Goal: Information Seeking & Learning: Check status

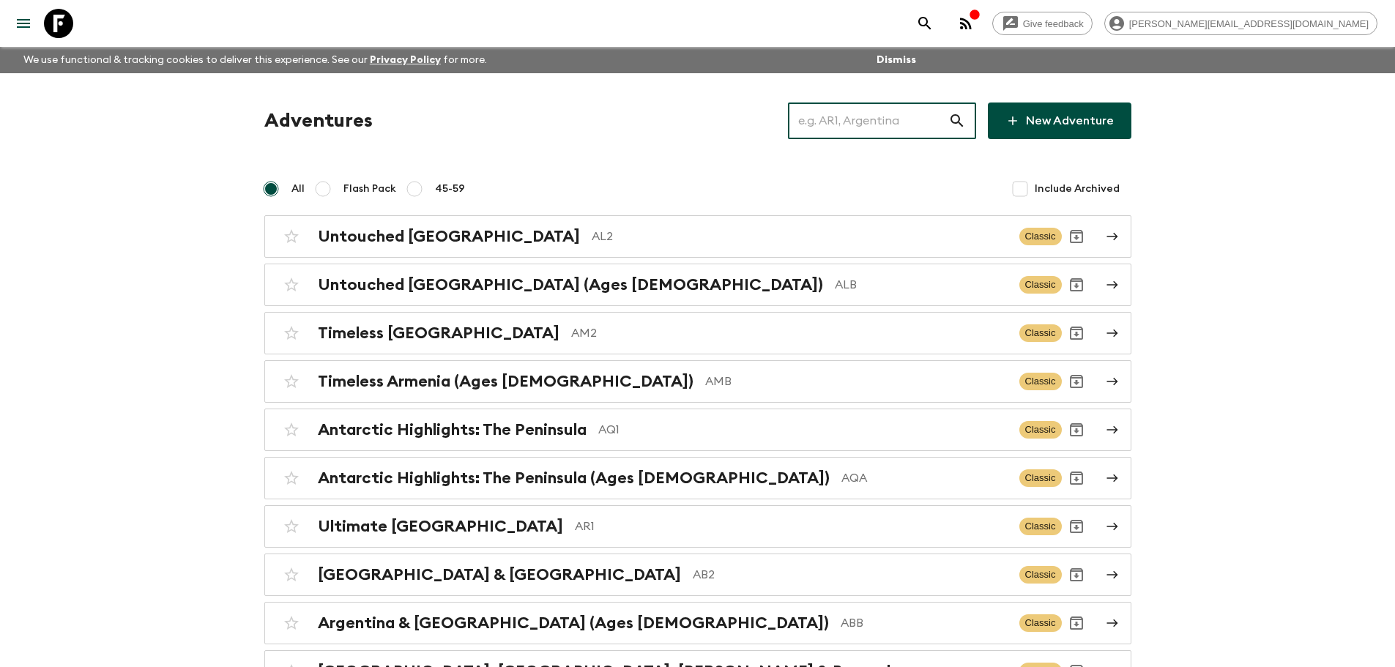
click at [836, 117] on input "text" at bounding box center [868, 120] width 160 height 41
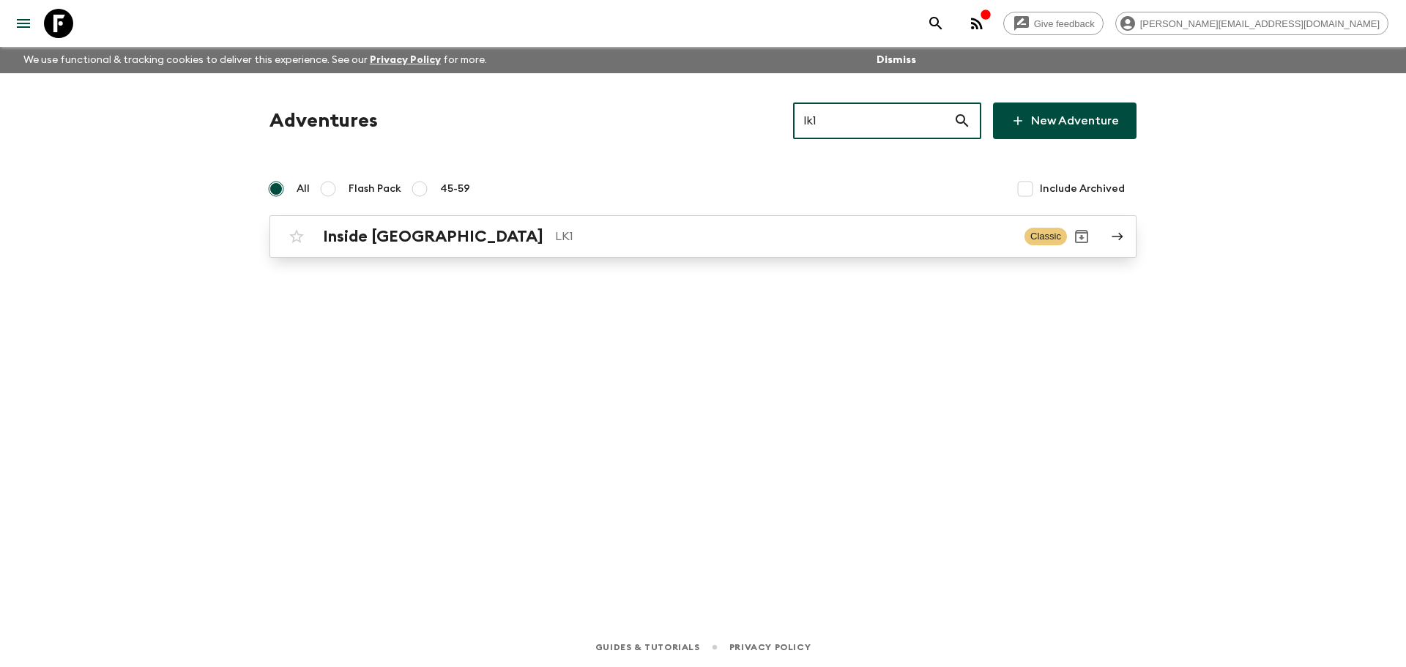
type input "lk1"
click at [611, 250] on div "Inside [GEOGRAPHIC_DATA] LK1 Classic" at bounding box center [674, 236] width 785 height 29
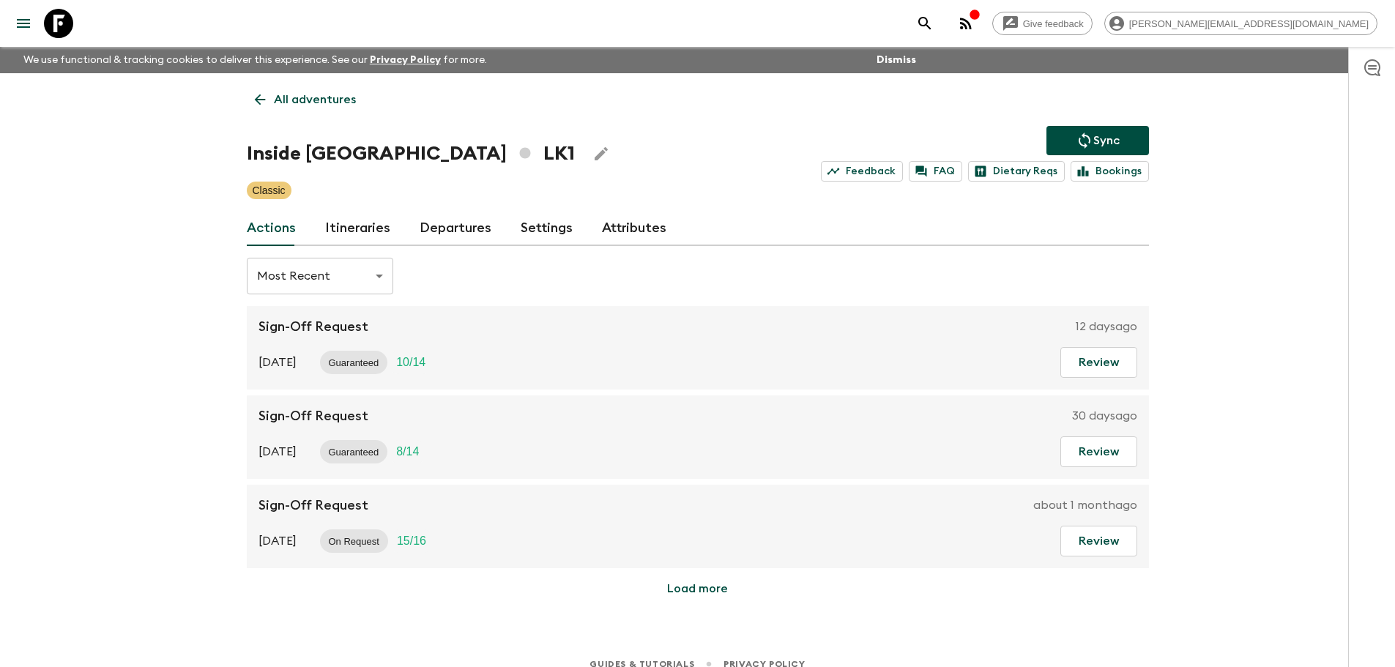
drag, startPoint x: 410, startPoint y: 229, endPoint x: 424, endPoint y: 226, distance: 14.4
click at [410, 229] on div "Actions Itineraries Departures Settings Attributes" at bounding box center [698, 228] width 902 height 35
click at [442, 221] on link "Departures" at bounding box center [456, 228] width 72 height 35
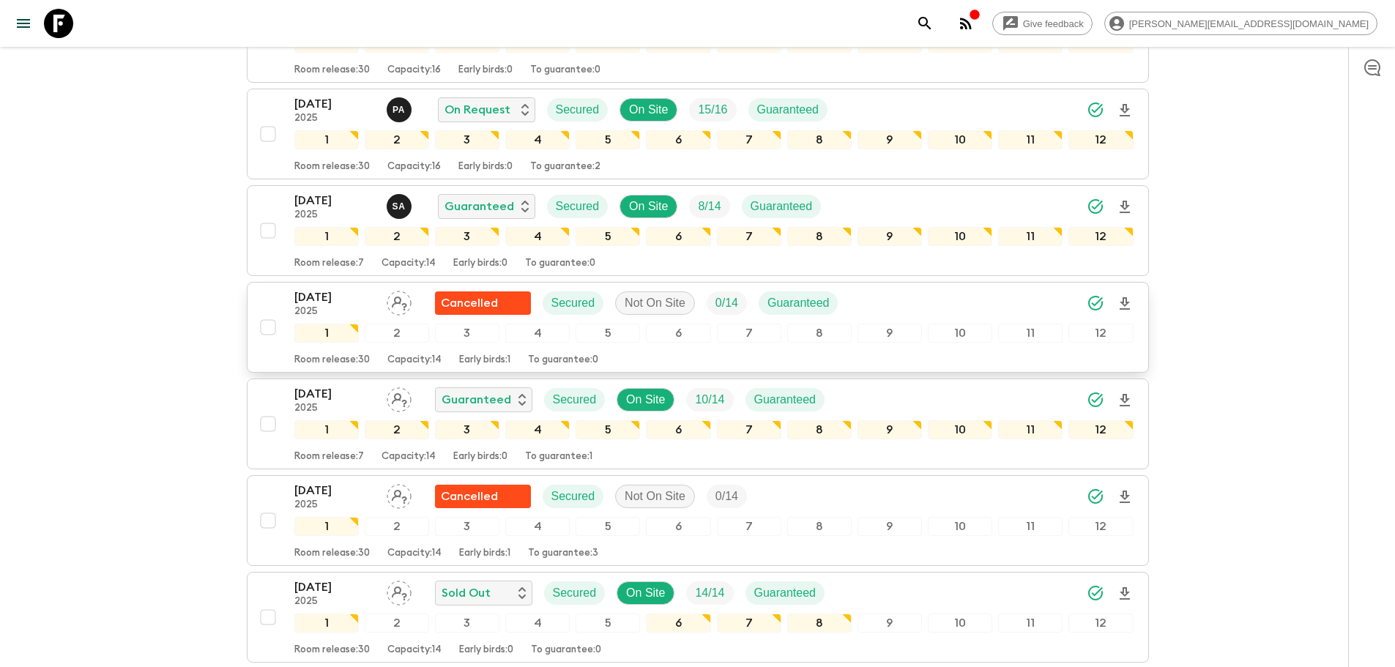
scroll to position [978, 0]
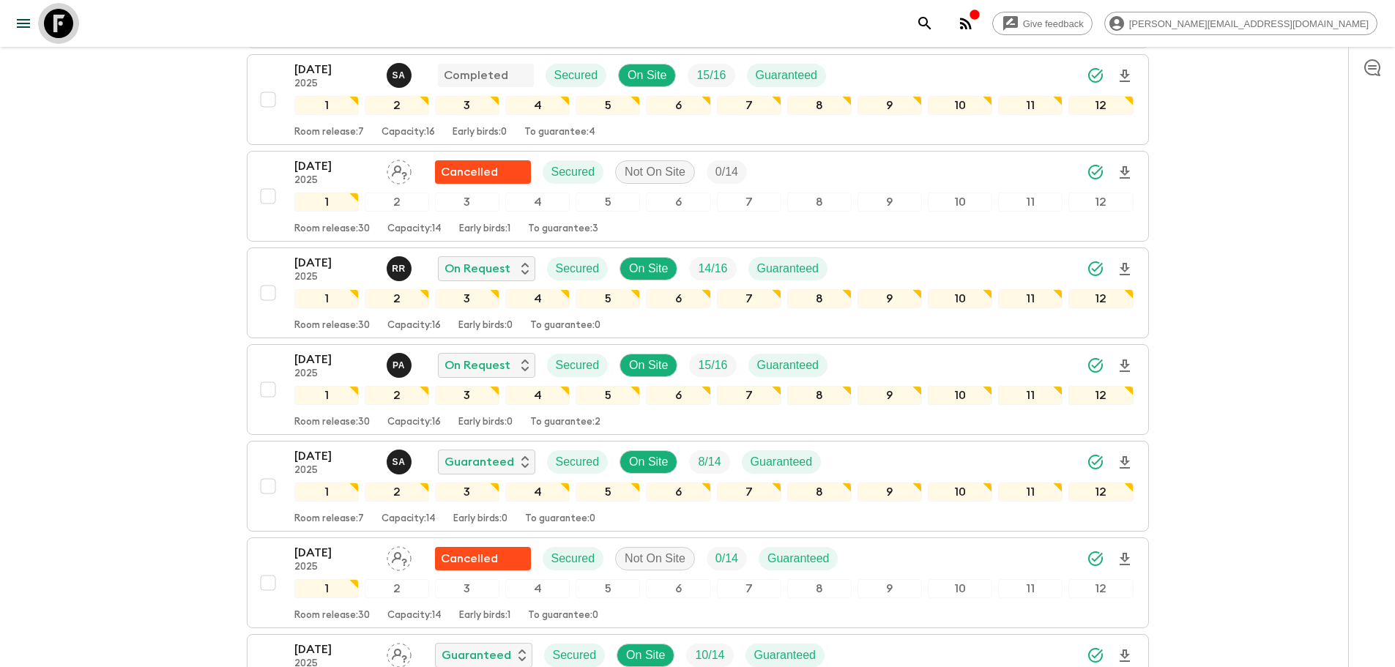
click at [75, 26] on link at bounding box center [58, 23] width 41 height 41
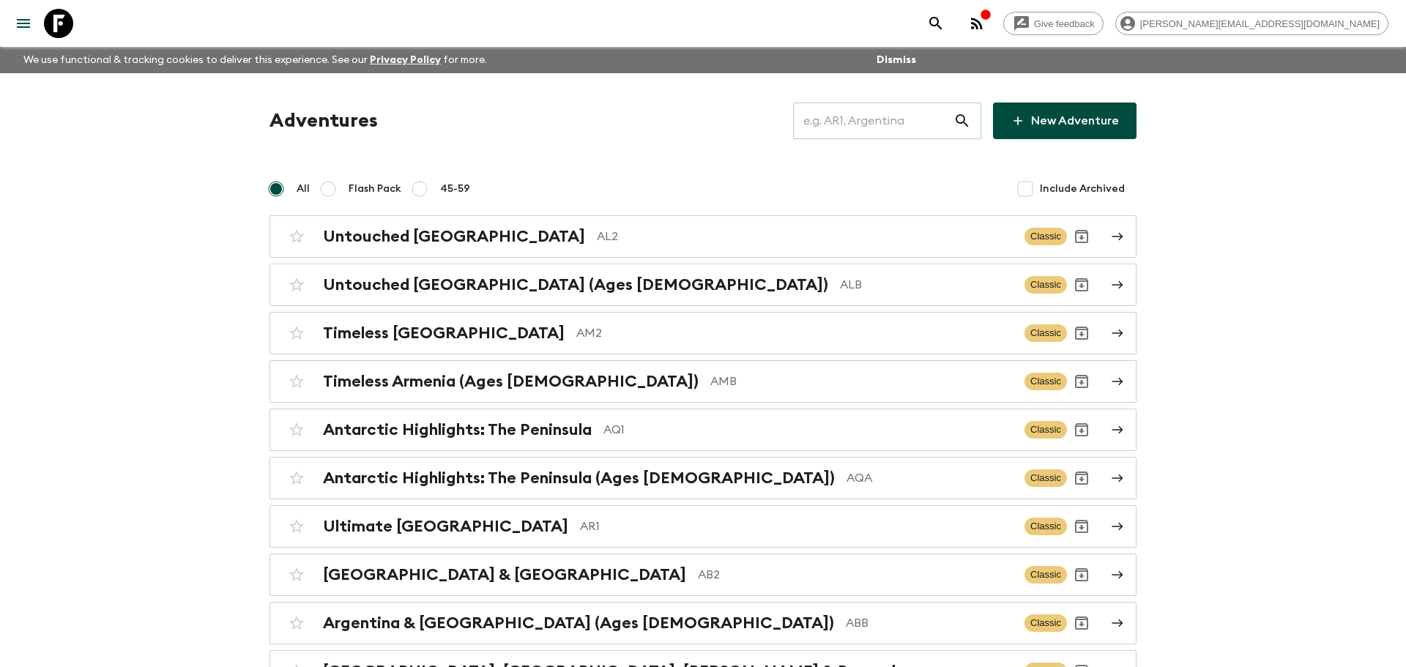
click at [912, 120] on input "text" at bounding box center [873, 120] width 160 height 41
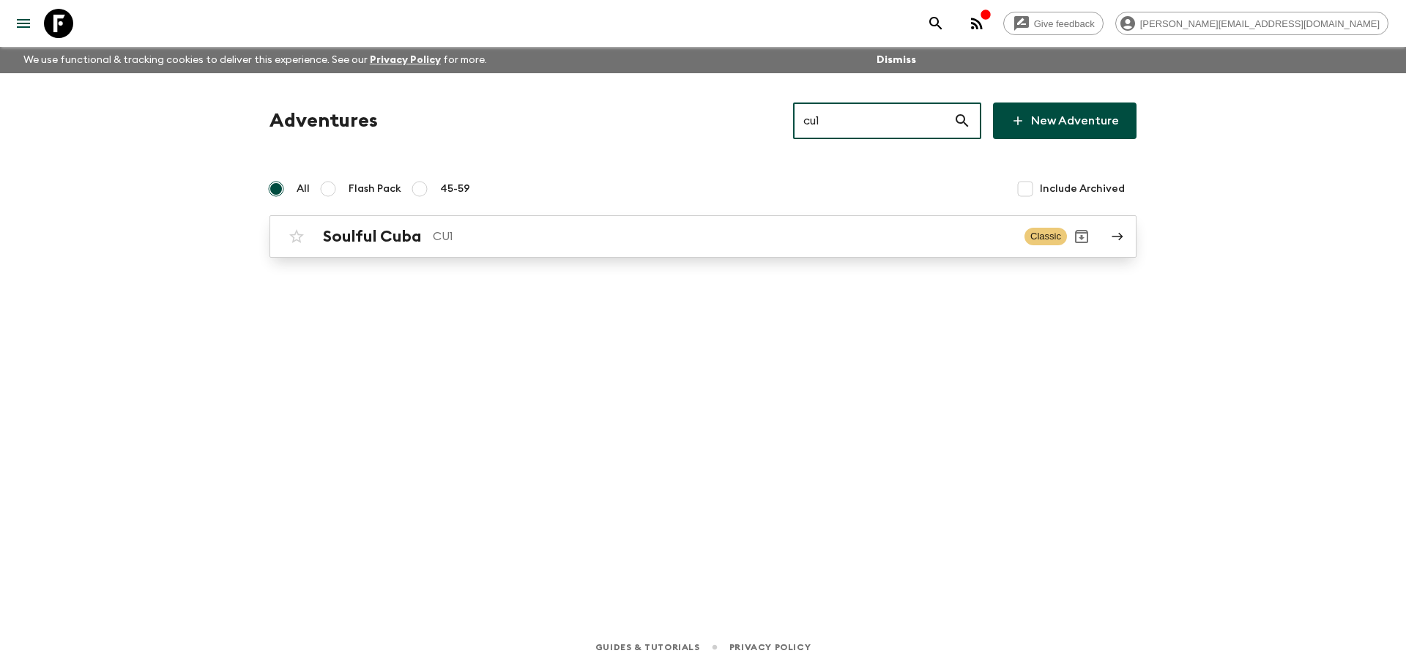
type input "cu1"
click at [667, 231] on p "CU1" at bounding box center [723, 237] width 580 height 18
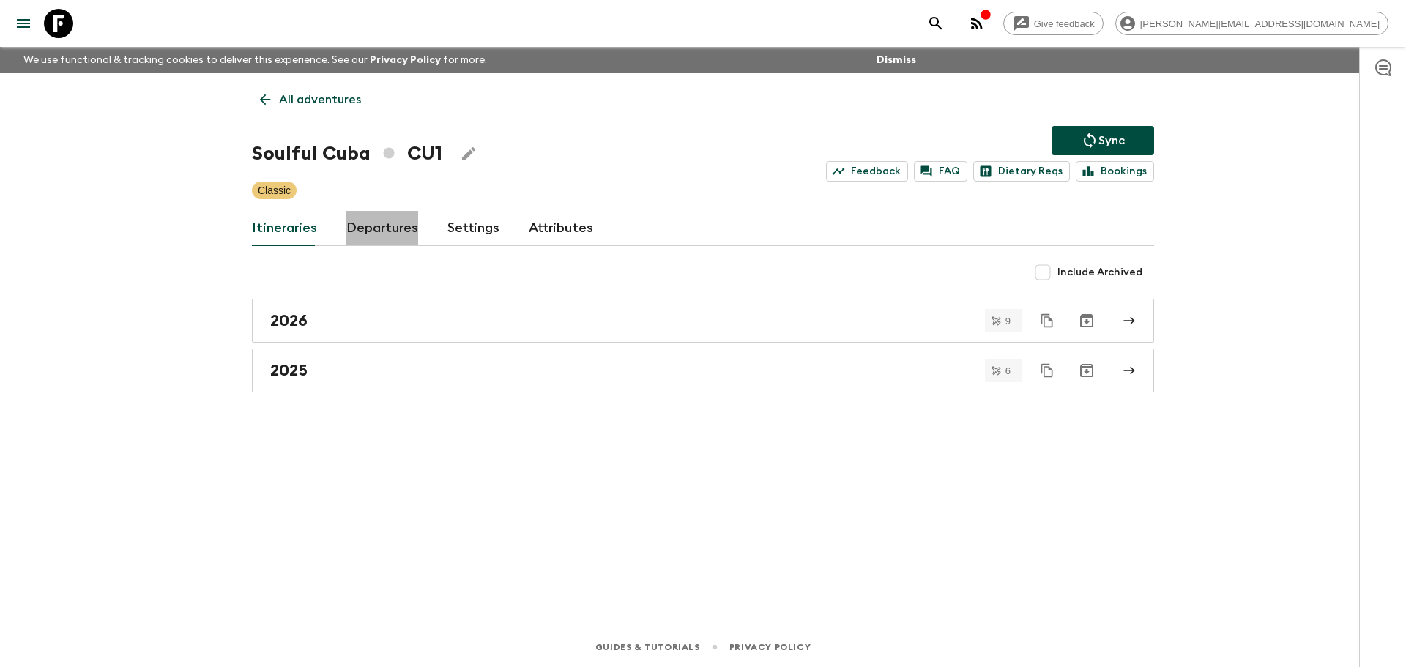
click at [375, 225] on link "Departures" at bounding box center [382, 228] width 72 height 35
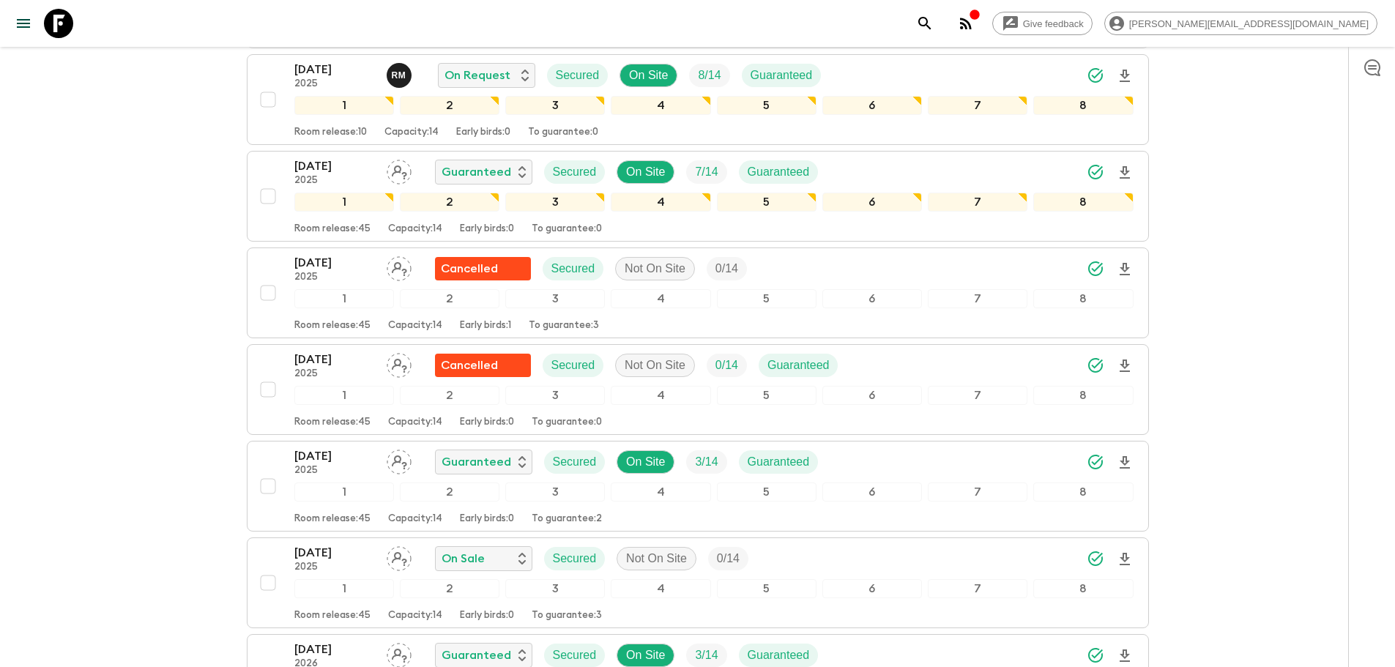
scroll to position [1252, 0]
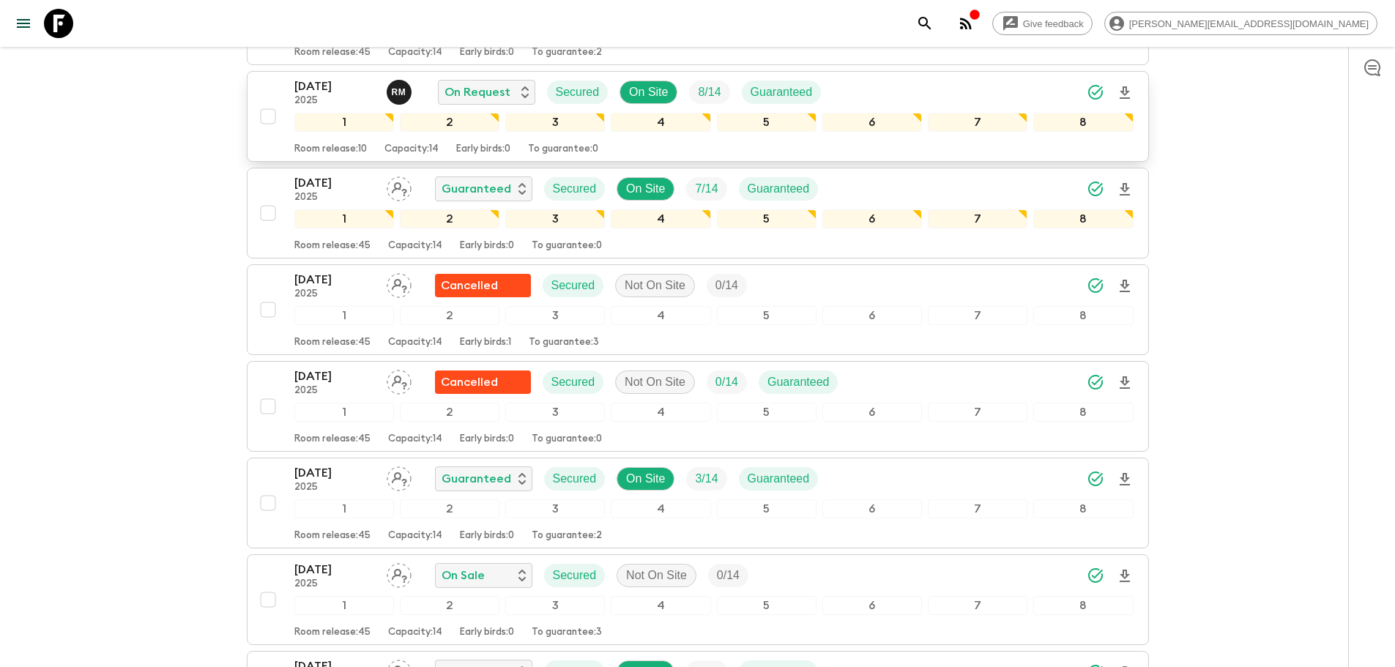
click at [852, 93] on div "[DATE] 2025 R M On Request Secured On Site 8 / 14 Guaranteed" at bounding box center [713, 92] width 839 height 29
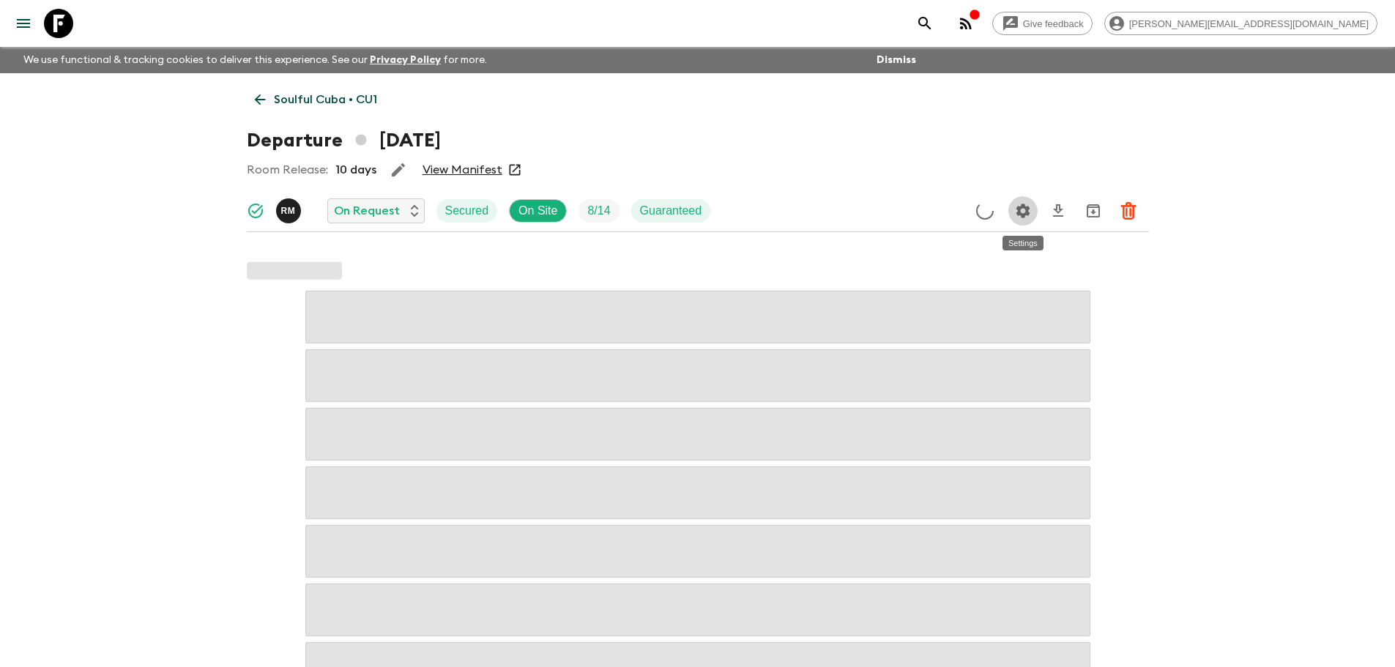
click at [1028, 212] on icon "Settings" at bounding box center [1023, 211] width 18 height 18
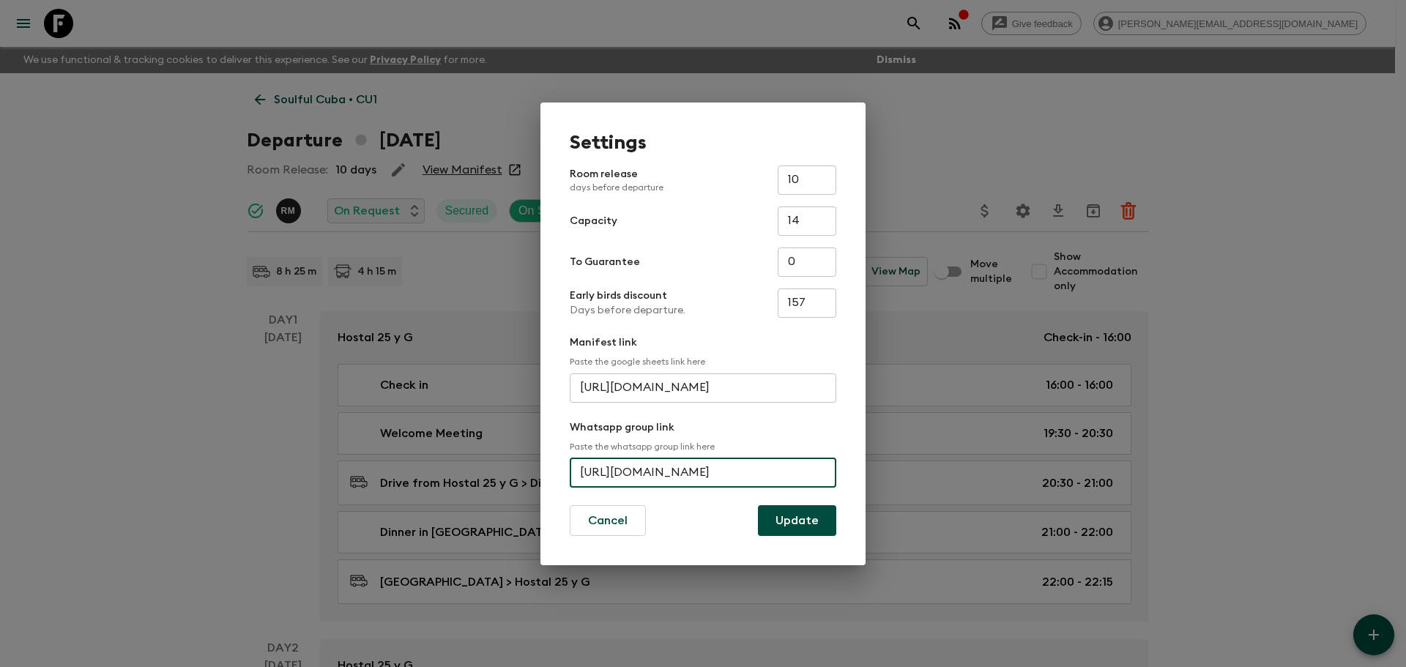
scroll to position [0, 54]
drag, startPoint x: 582, startPoint y: 475, endPoint x: 884, endPoint y: 469, distance: 301.8
click at [884, 469] on div "Settings Room release days before departure 10 ​ Capacity 14 ​ To Guarantee 0 ​…" at bounding box center [703, 333] width 1406 height 667
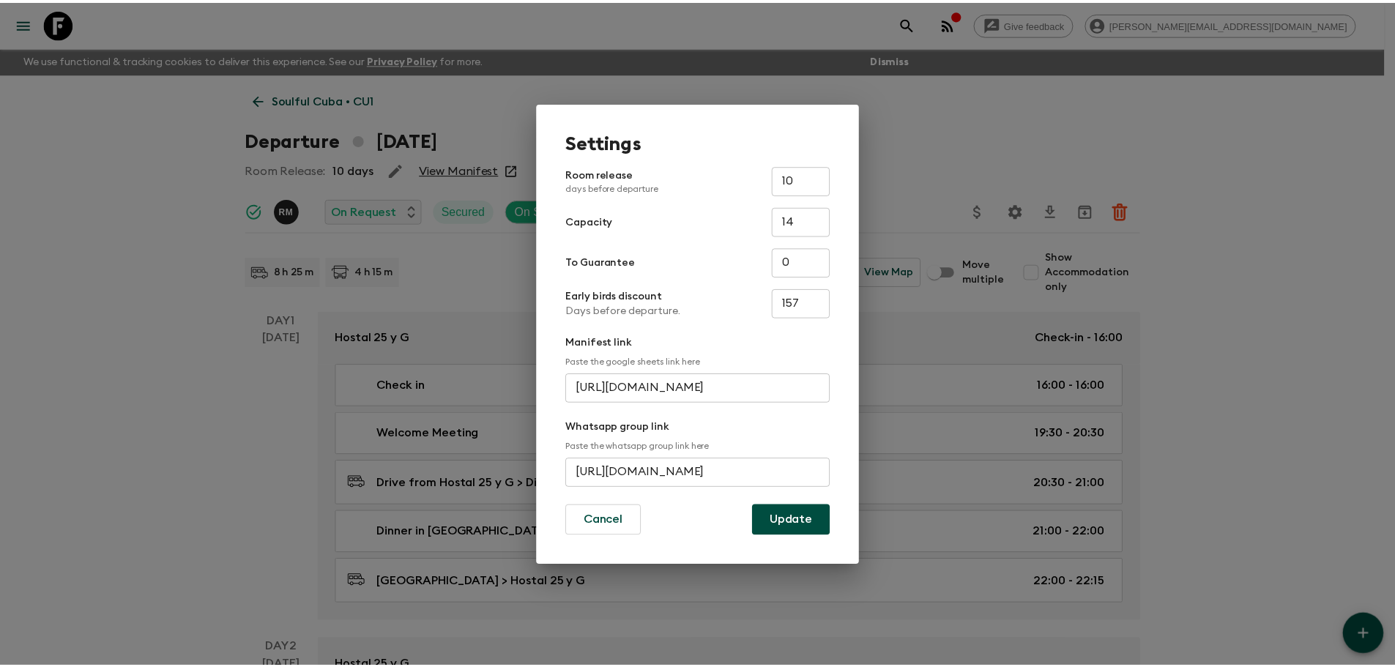
scroll to position [0, 0]
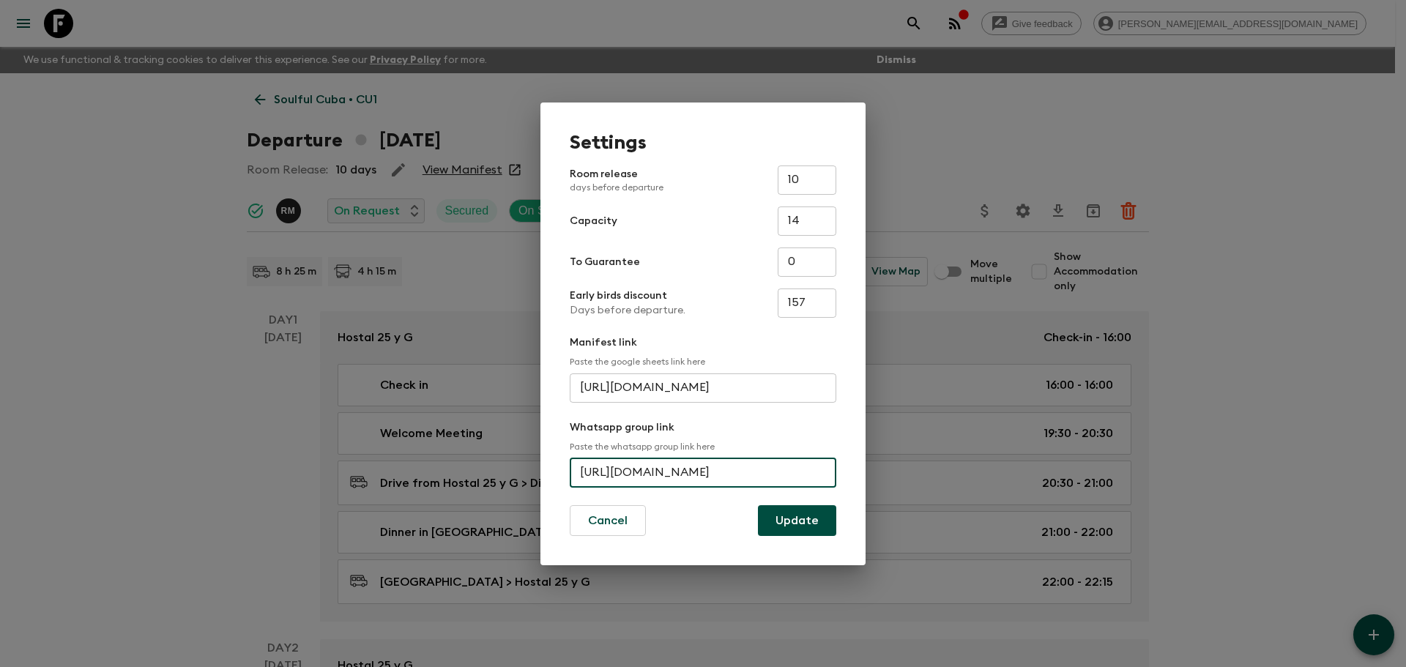
click at [395, 325] on div "Settings Room release days before departure 10 ​ Capacity 14 ​ To Guarantee 0 ​…" at bounding box center [703, 333] width 1406 height 667
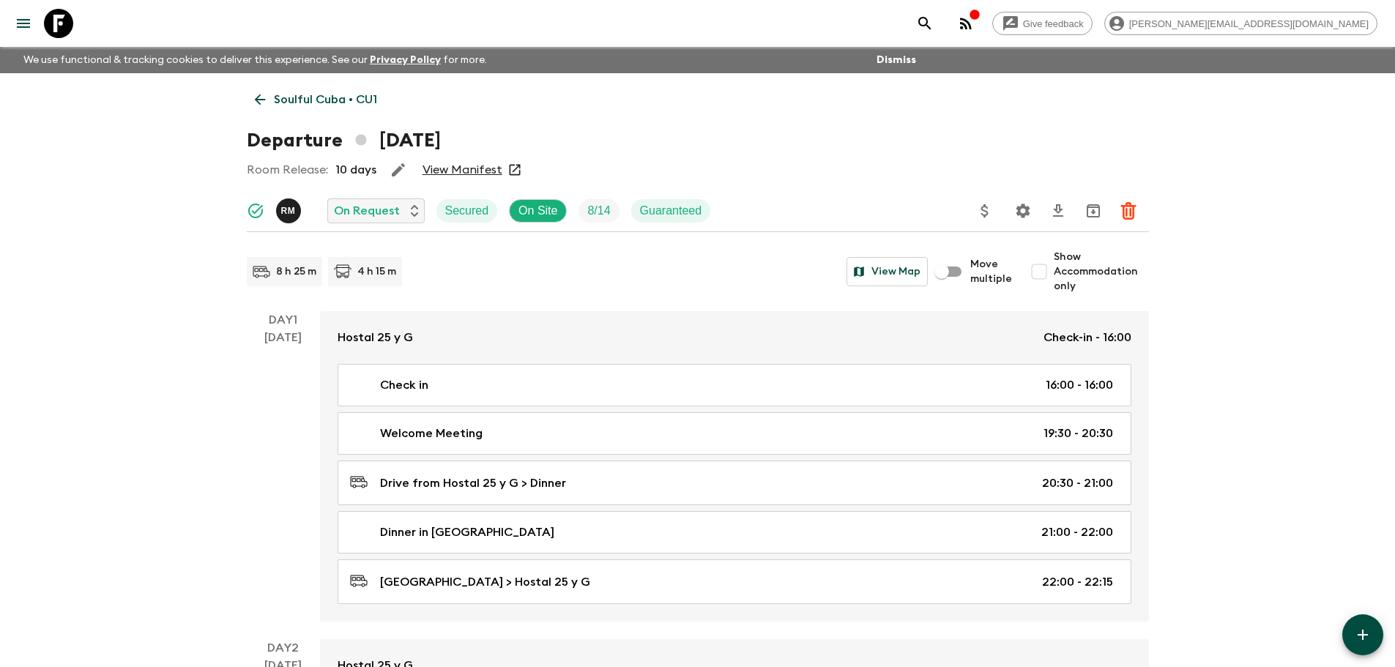
click at [302, 94] on p "Soulful Cuba • CU1" at bounding box center [325, 100] width 103 height 18
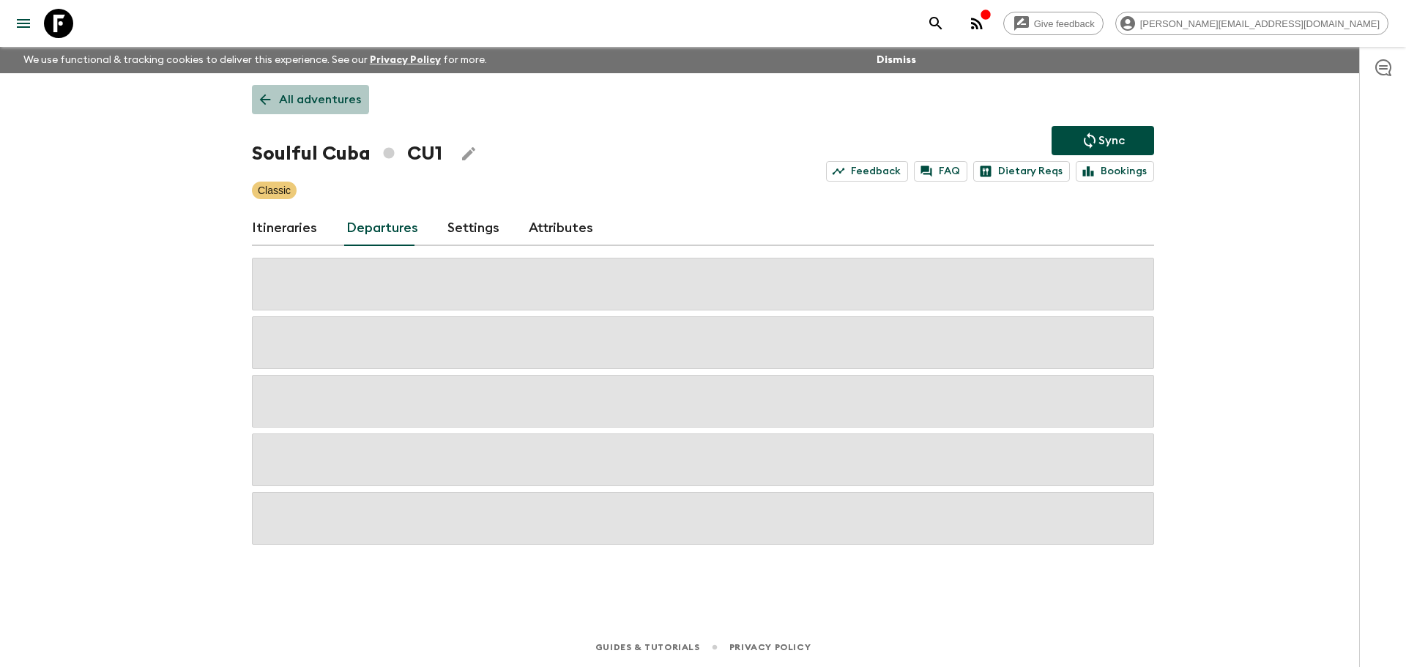
drag, startPoint x: 310, startPoint y: 95, endPoint x: 595, endPoint y: 96, distance: 285.6
click at [310, 97] on p "All adventures" at bounding box center [320, 100] width 82 height 18
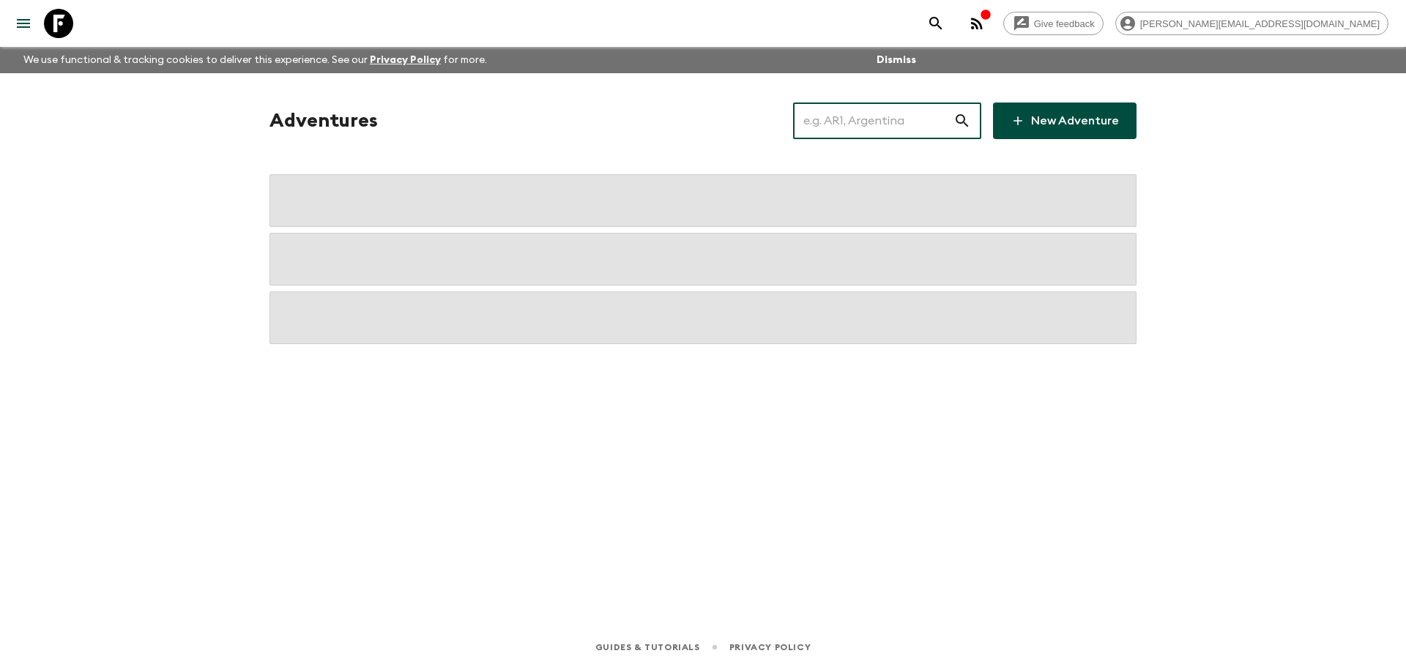
click at [859, 117] on input "text" at bounding box center [873, 120] width 160 height 41
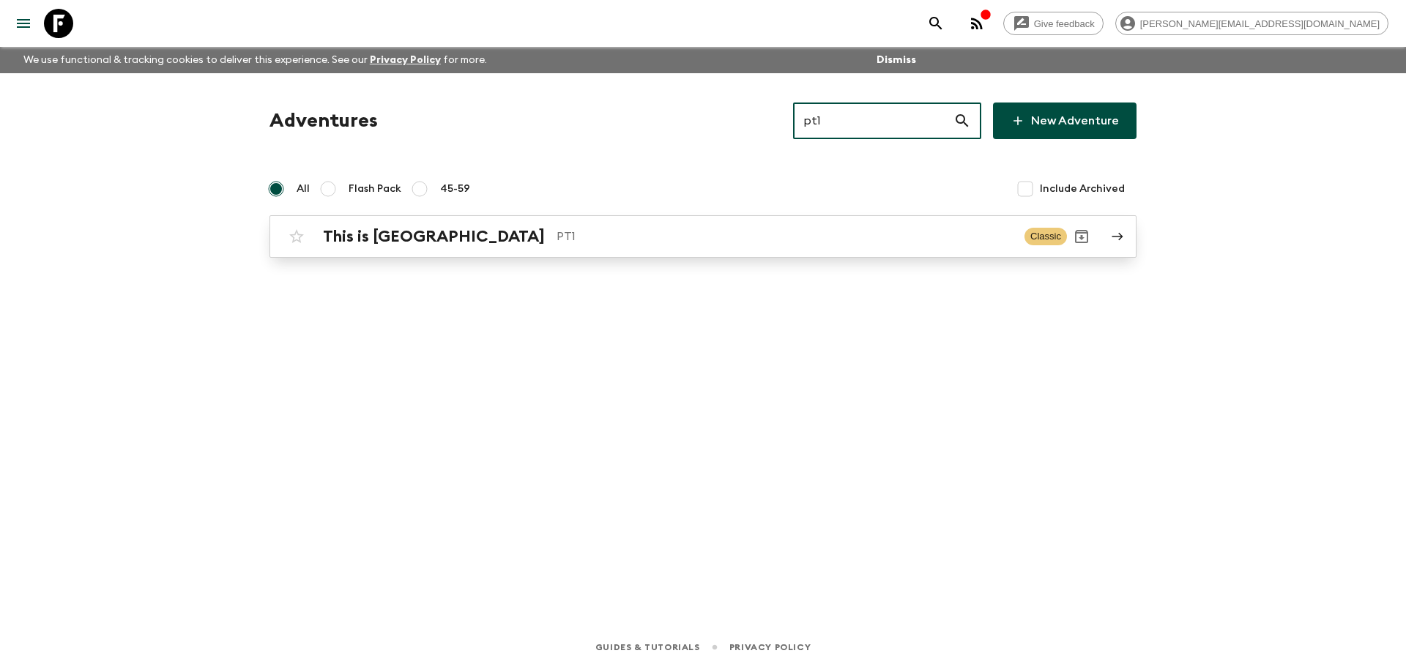
type input "pt1"
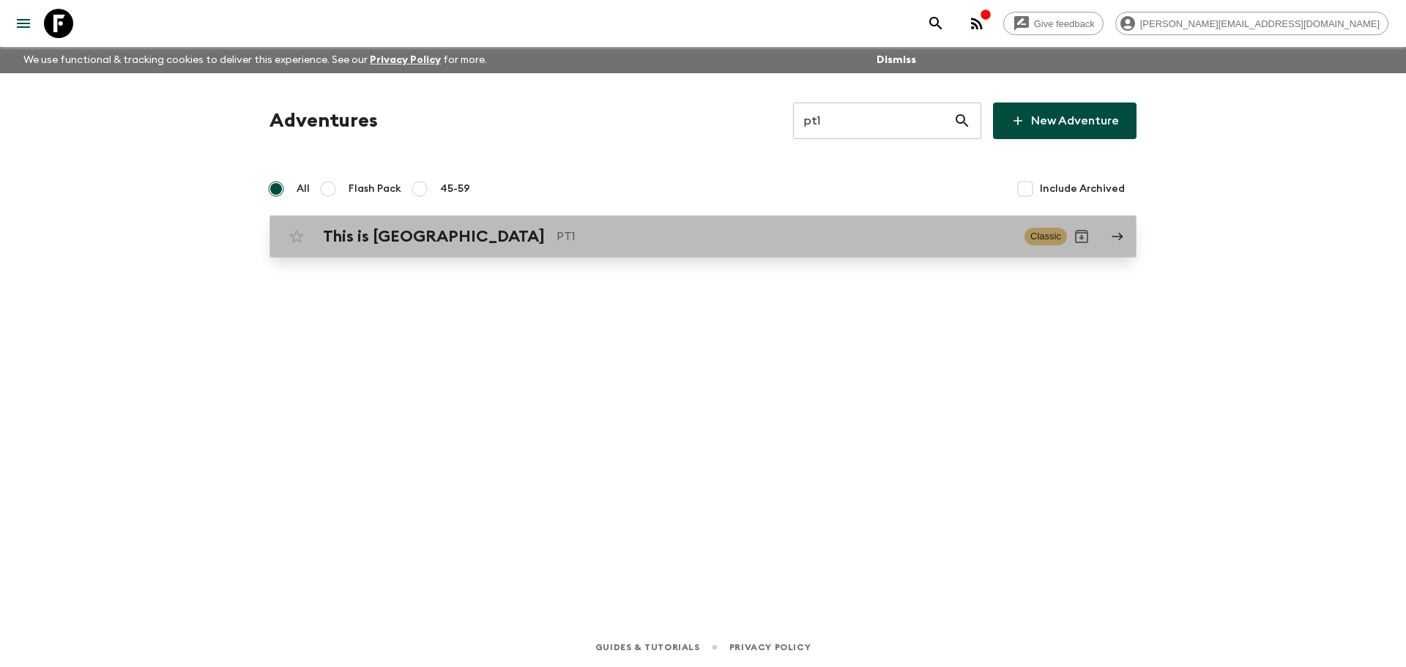
click at [849, 237] on p "PT1" at bounding box center [785, 237] width 456 height 18
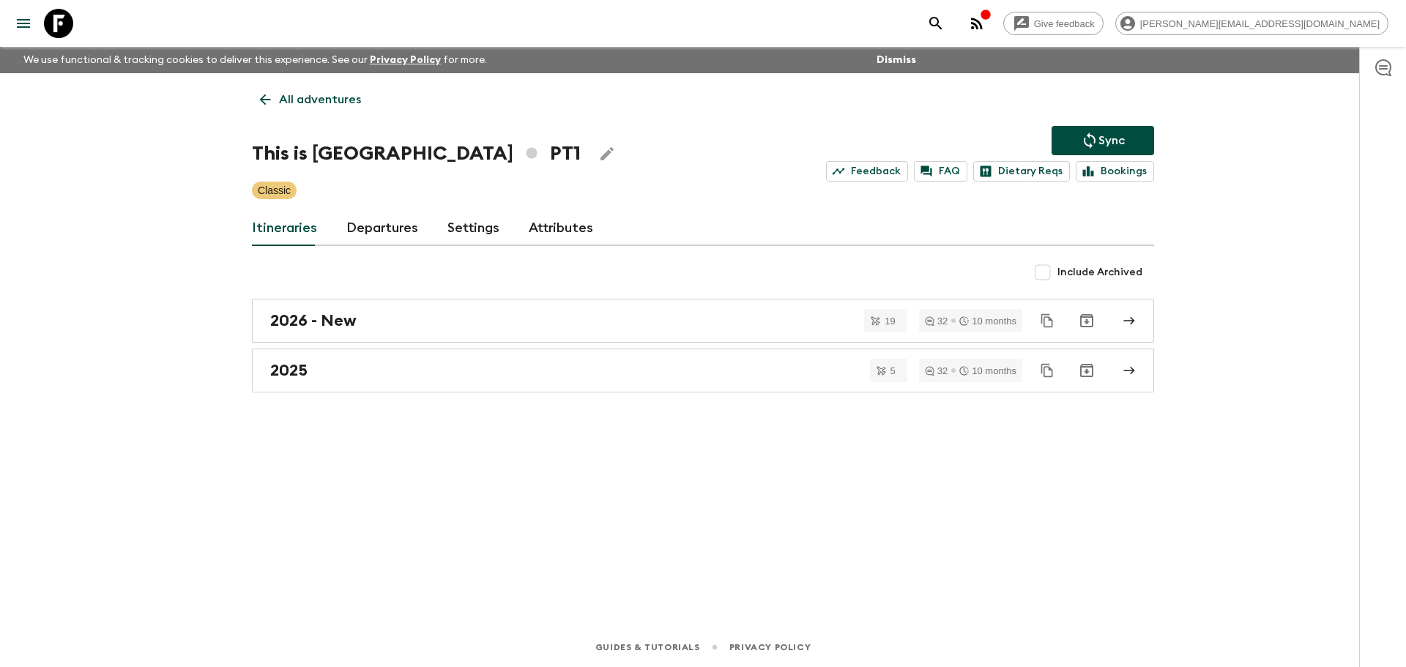
drag, startPoint x: 354, startPoint y: 234, endPoint x: 351, endPoint y: 209, distance: 25.2
click at [354, 233] on link "Departures" at bounding box center [382, 228] width 72 height 35
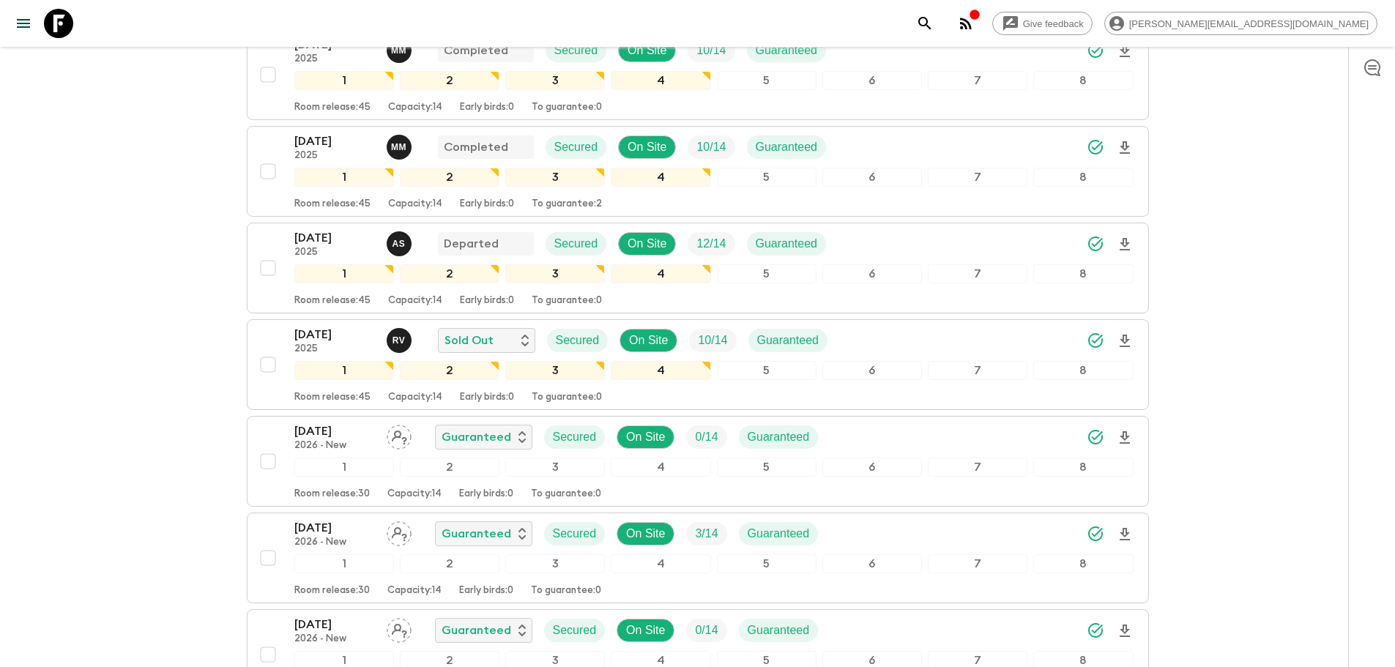
scroll to position [4499, 0]
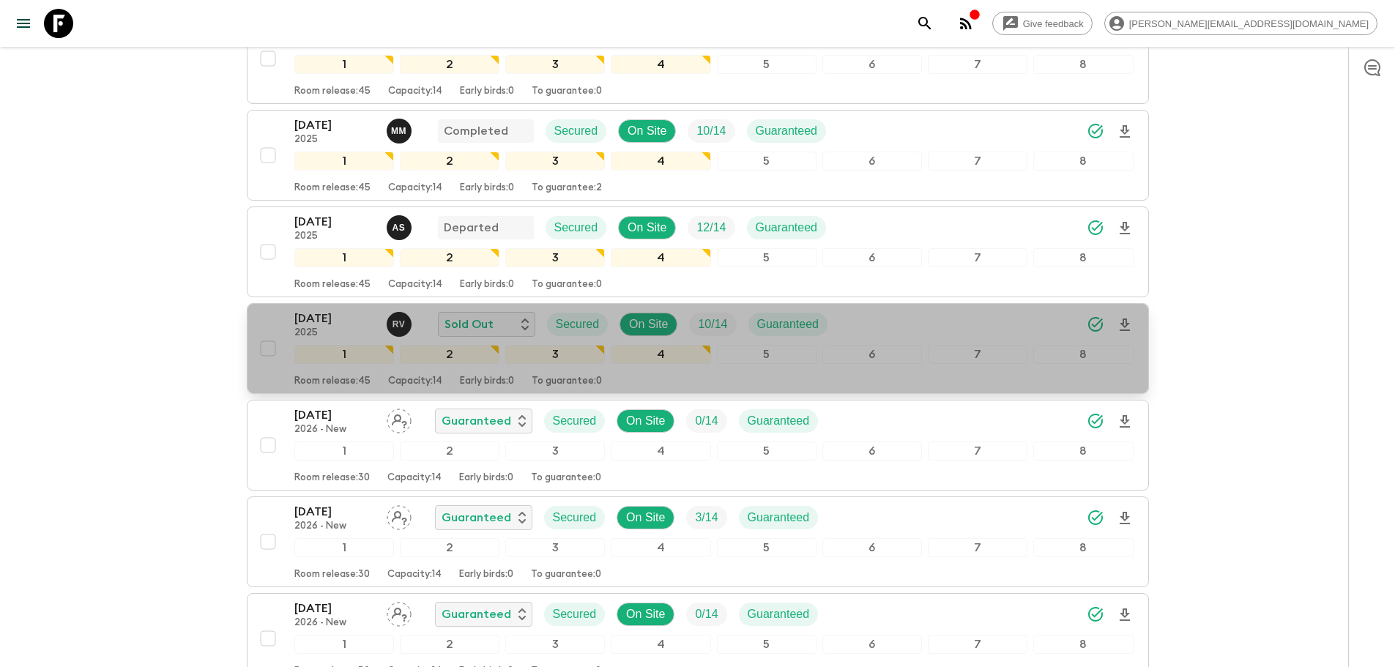
click at [868, 316] on div "[DATE] 2025 R V Sold Out Secured On Site 10 / 14 Guaranteed" at bounding box center [713, 324] width 839 height 29
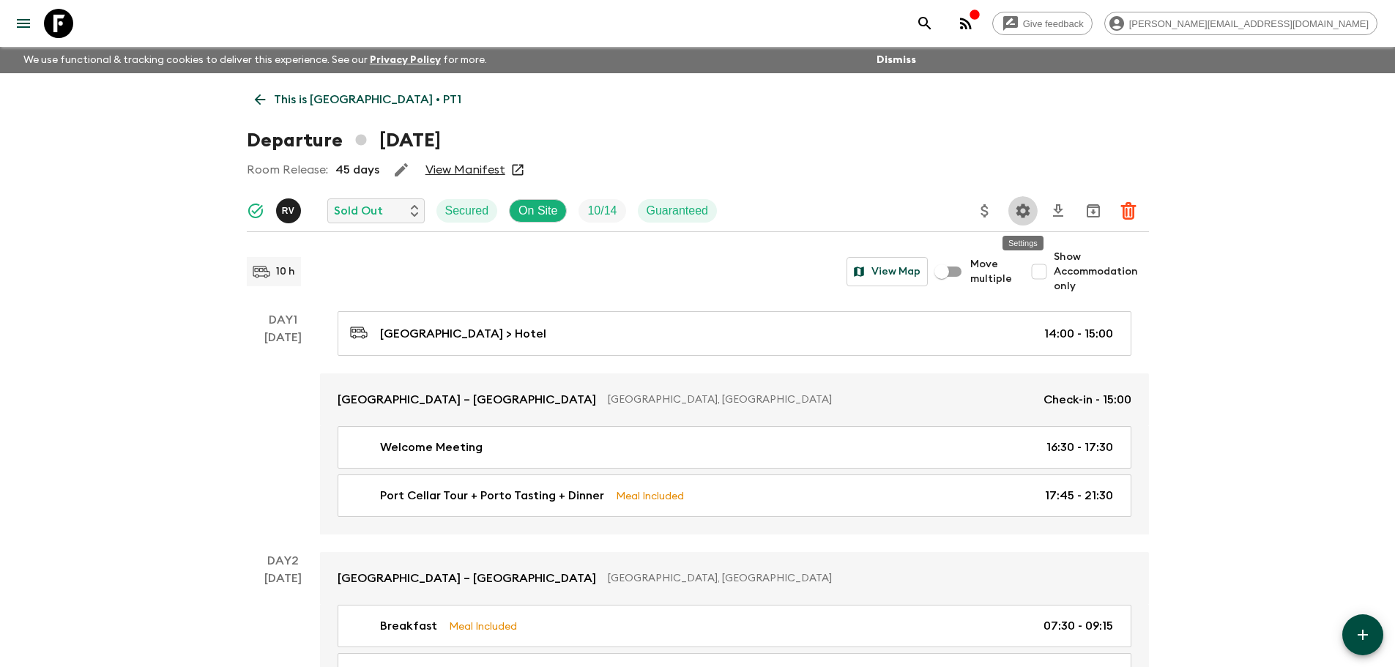
click at [1015, 205] on icon "Settings" at bounding box center [1023, 211] width 18 height 18
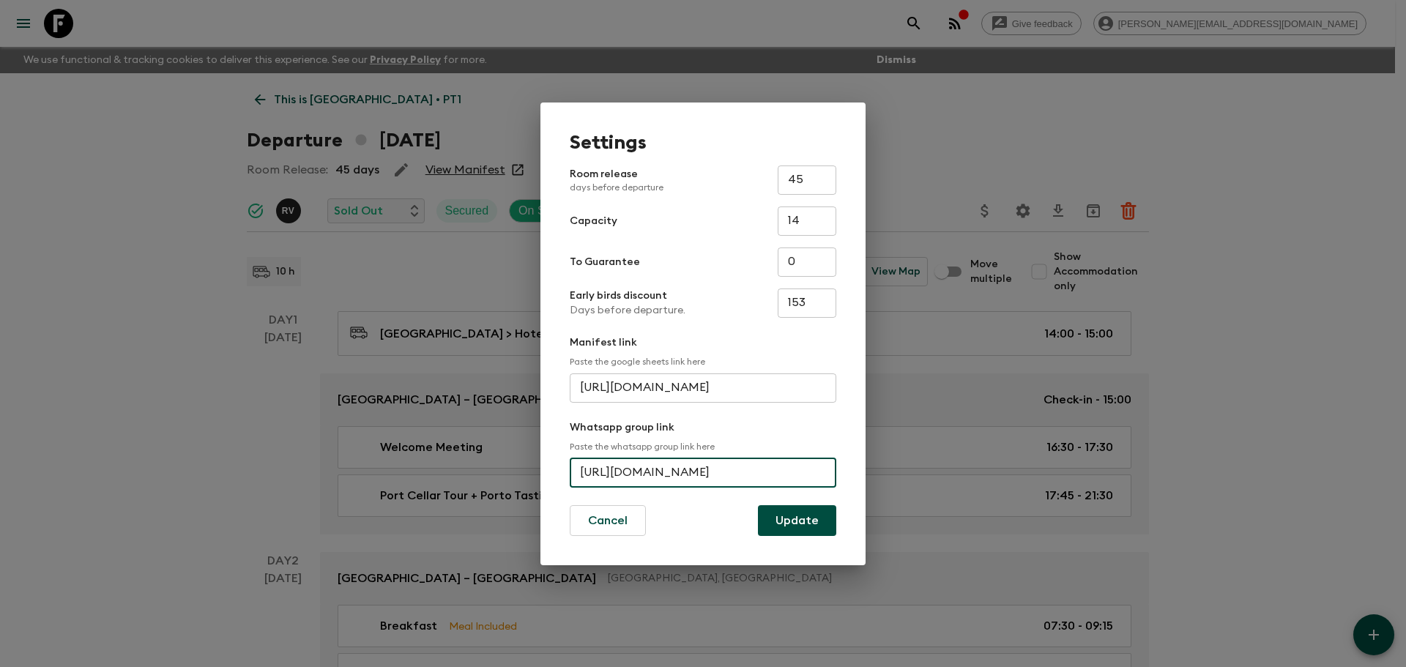
scroll to position [0, 52]
drag, startPoint x: 579, startPoint y: 472, endPoint x: 899, endPoint y: 461, distance: 320.2
click at [899, 461] on div "Settings Room release days before departure 45 ​ Capacity 14 ​ To Guarantee 0 ​…" at bounding box center [703, 333] width 1406 height 667
drag, startPoint x: 75, startPoint y: 20, endPoint x: 64, endPoint y: 21, distance: 11.1
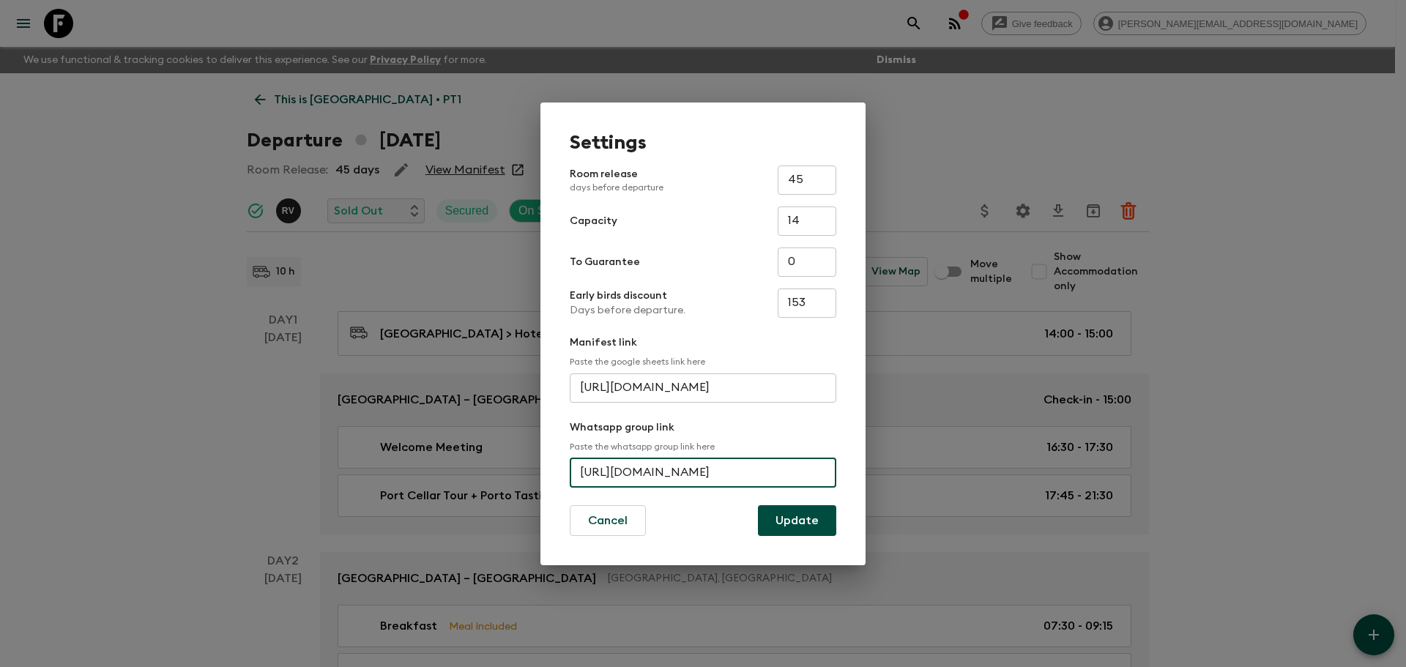
click at [75, 20] on div "Settings Room release days before departure 45 ​ Capacity 14 ​ To Guarantee 0 ​…" at bounding box center [703, 333] width 1406 height 667
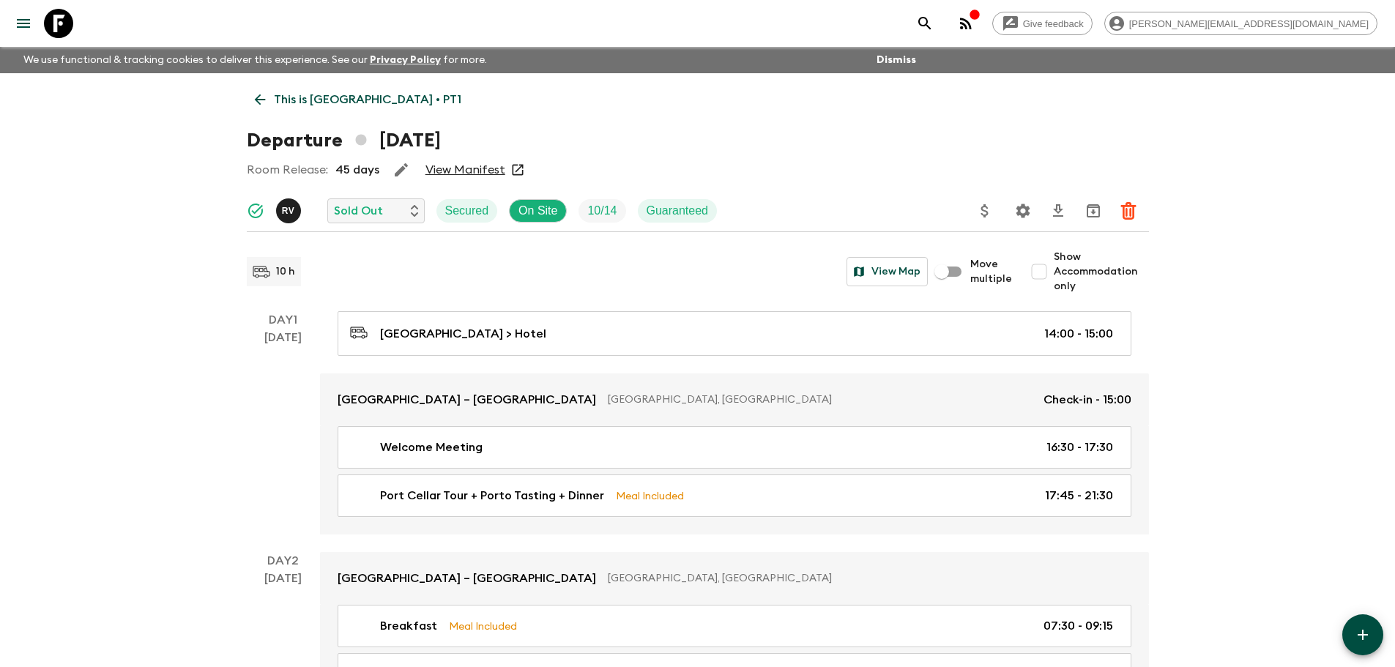
drag, startPoint x: 52, startPoint y: 23, endPoint x: 80, endPoint y: 11, distance: 30.2
click at [52, 23] on icon at bounding box center [58, 23] width 29 height 29
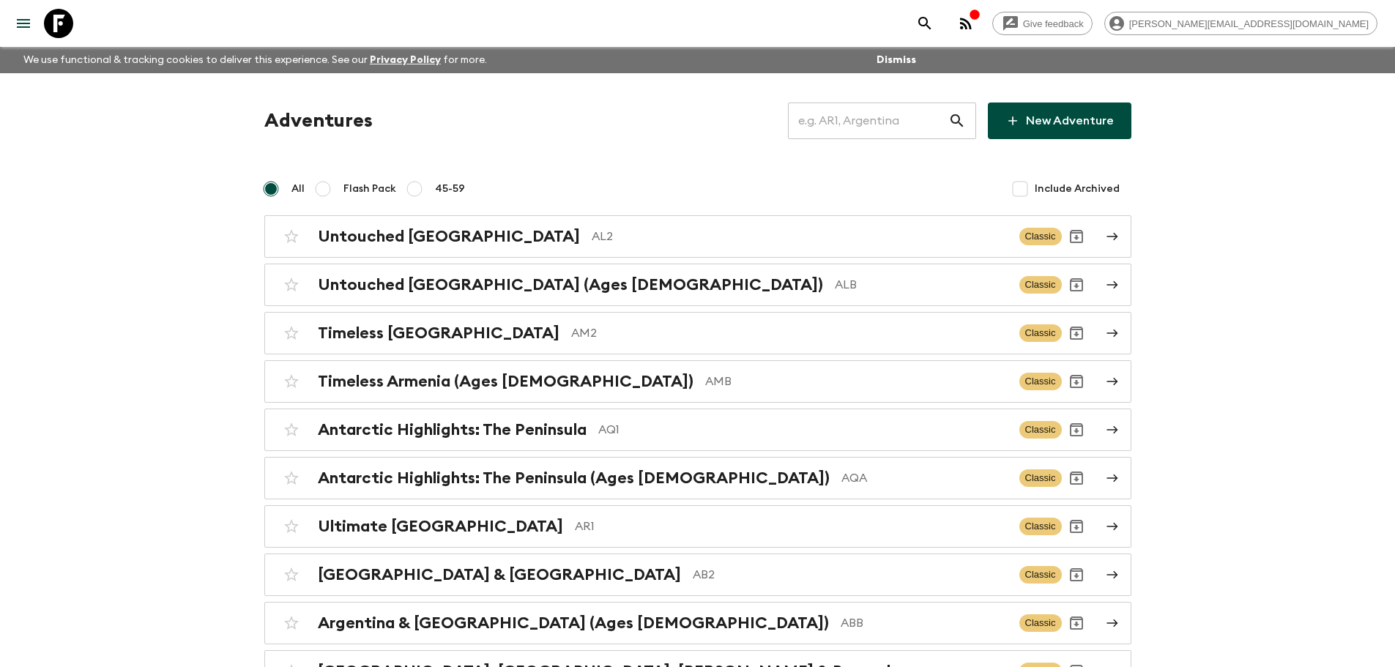
click at [929, 120] on input "text" at bounding box center [868, 120] width 160 height 41
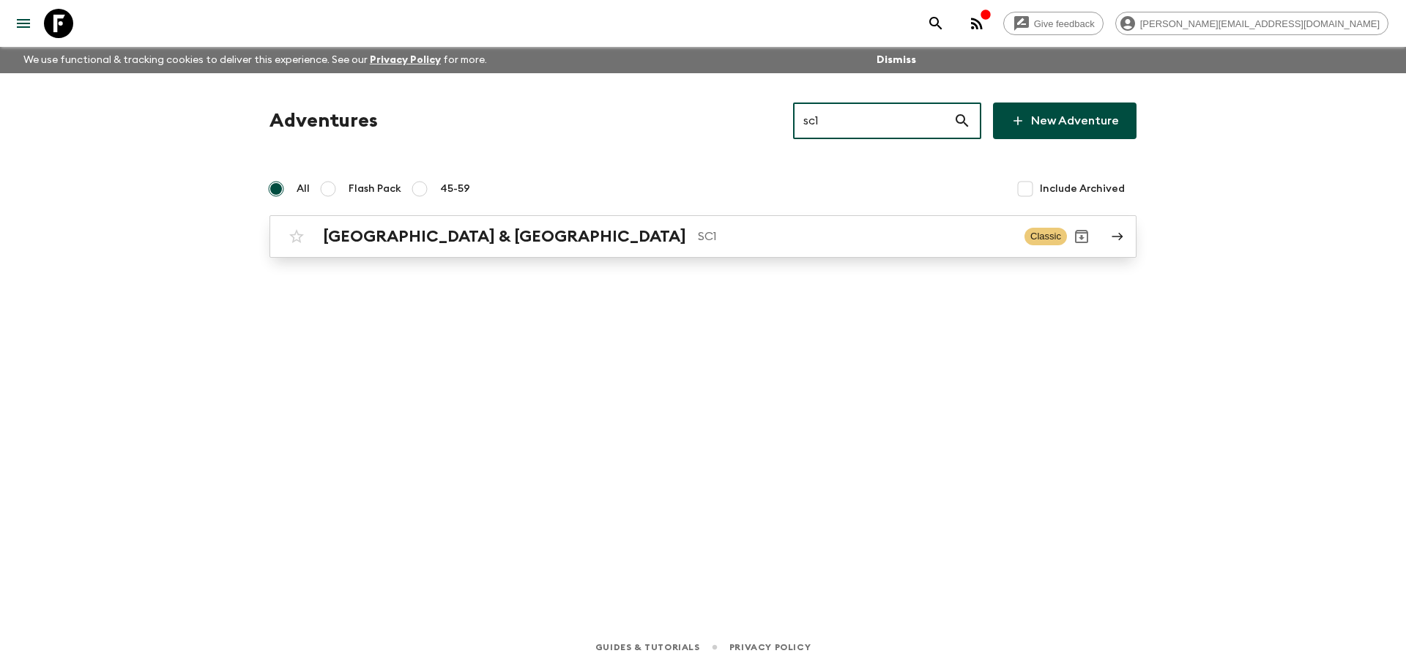
type input "sc1"
click at [698, 242] on p "SC1" at bounding box center [855, 237] width 315 height 18
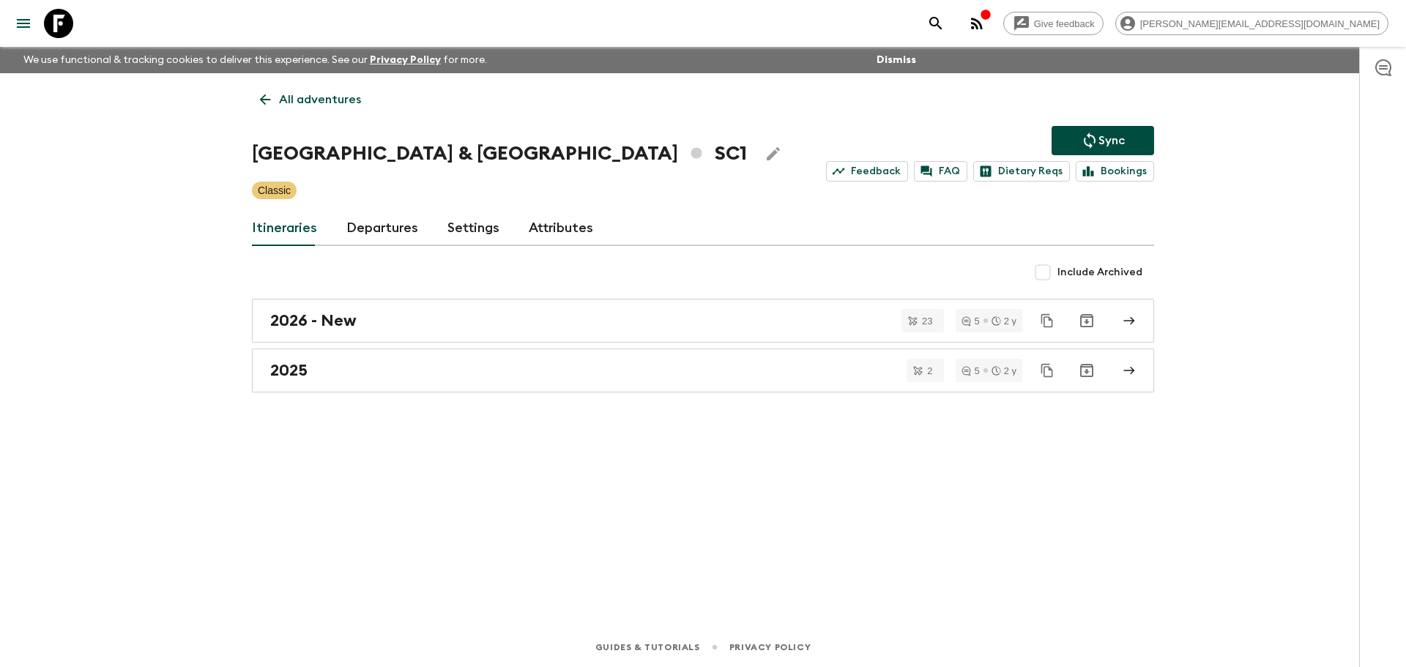
click at [379, 221] on link "Departures" at bounding box center [382, 228] width 72 height 35
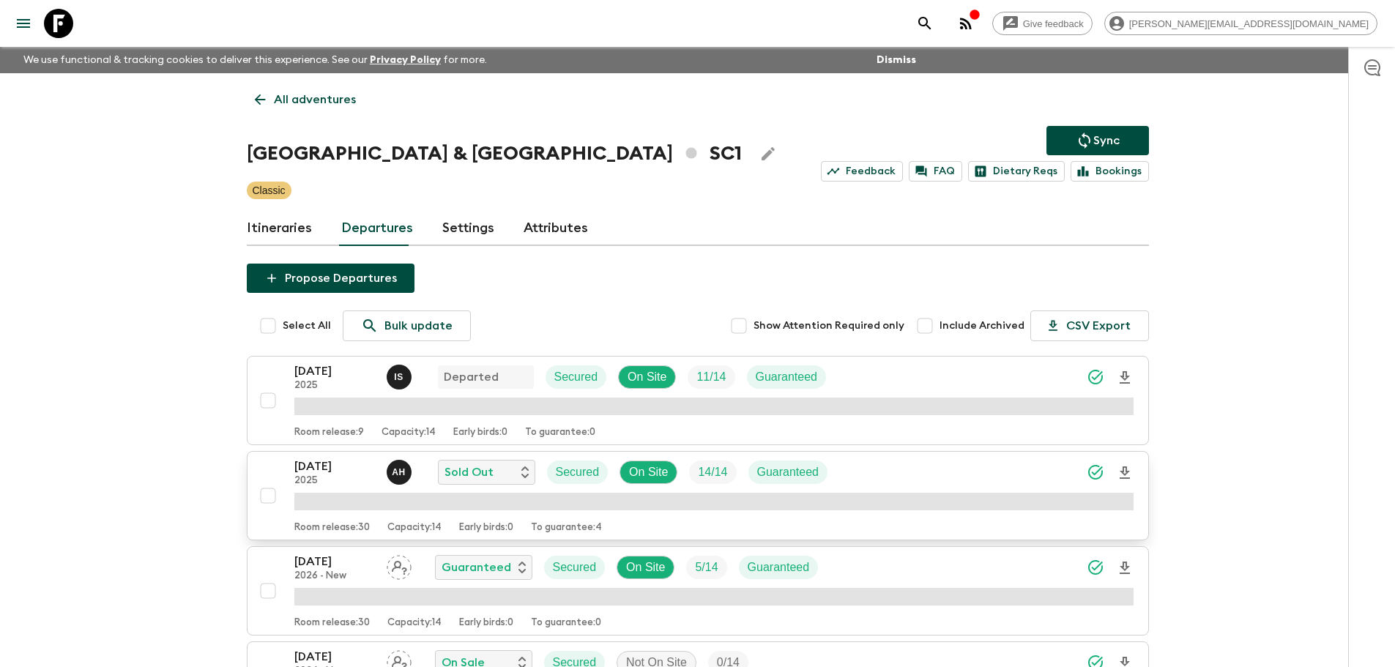
click at [994, 477] on div "[DATE] 2025 A H Sold Out Secured On Site 14 / 14 Guaranteed" at bounding box center [713, 472] width 839 height 29
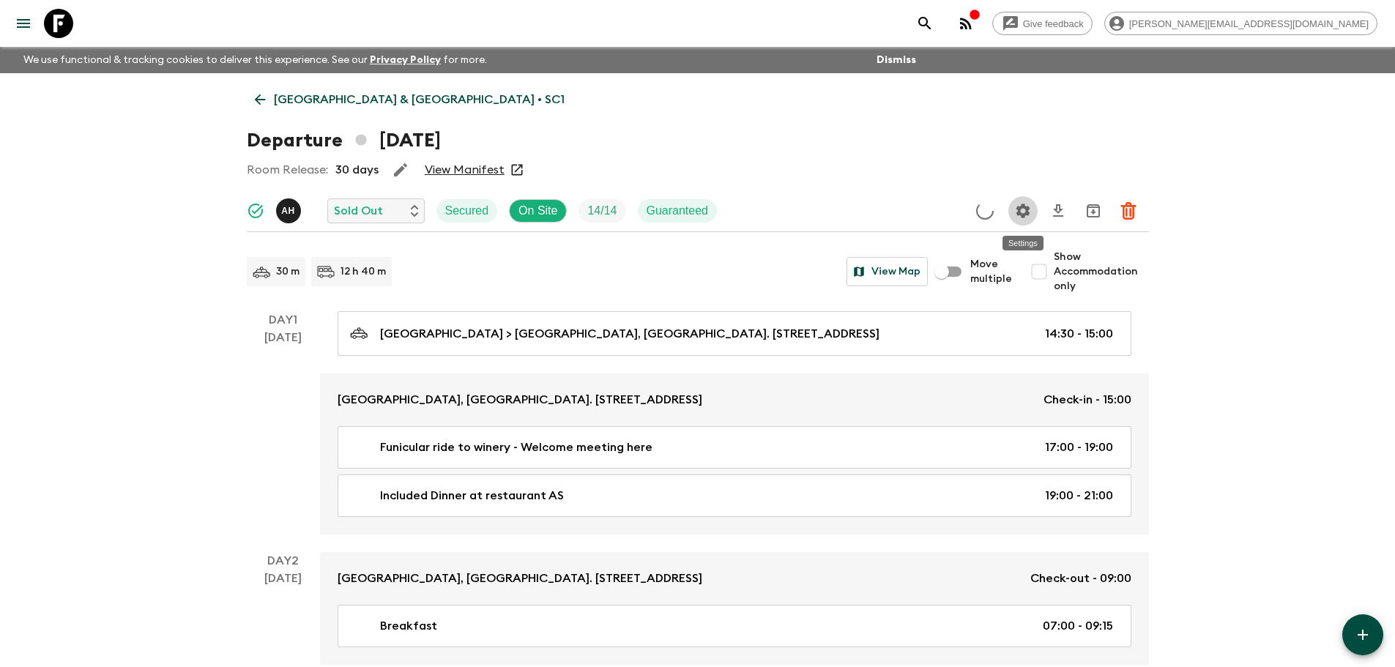
click at [1021, 207] on icon "Settings" at bounding box center [1023, 211] width 14 height 14
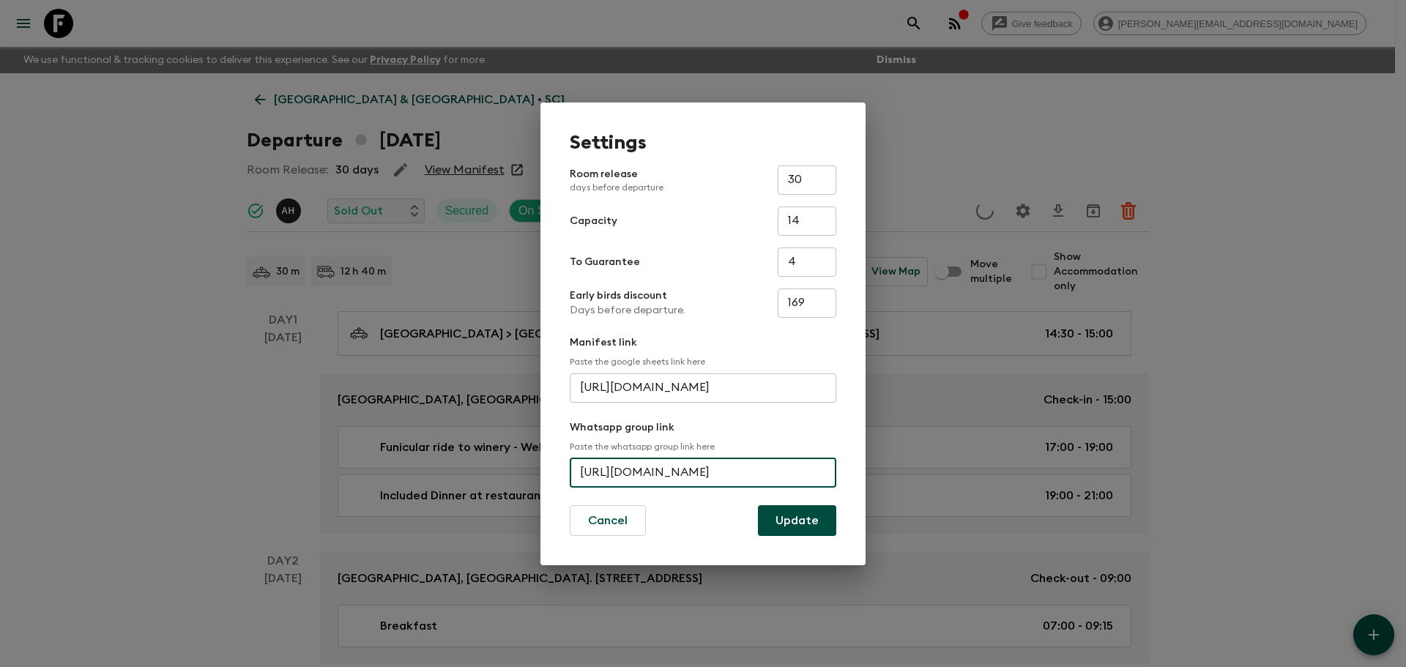
scroll to position [0, 51]
drag, startPoint x: 576, startPoint y: 469, endPoint x: 889, endPoint y: 440, distance: 314.8
click at [889, 440] on div "Settings Room release days before departure 30 ​ Capacity 14 ​ To Guarantee 4 ​…" at bounding box center [703, 333] width 1406 height 667
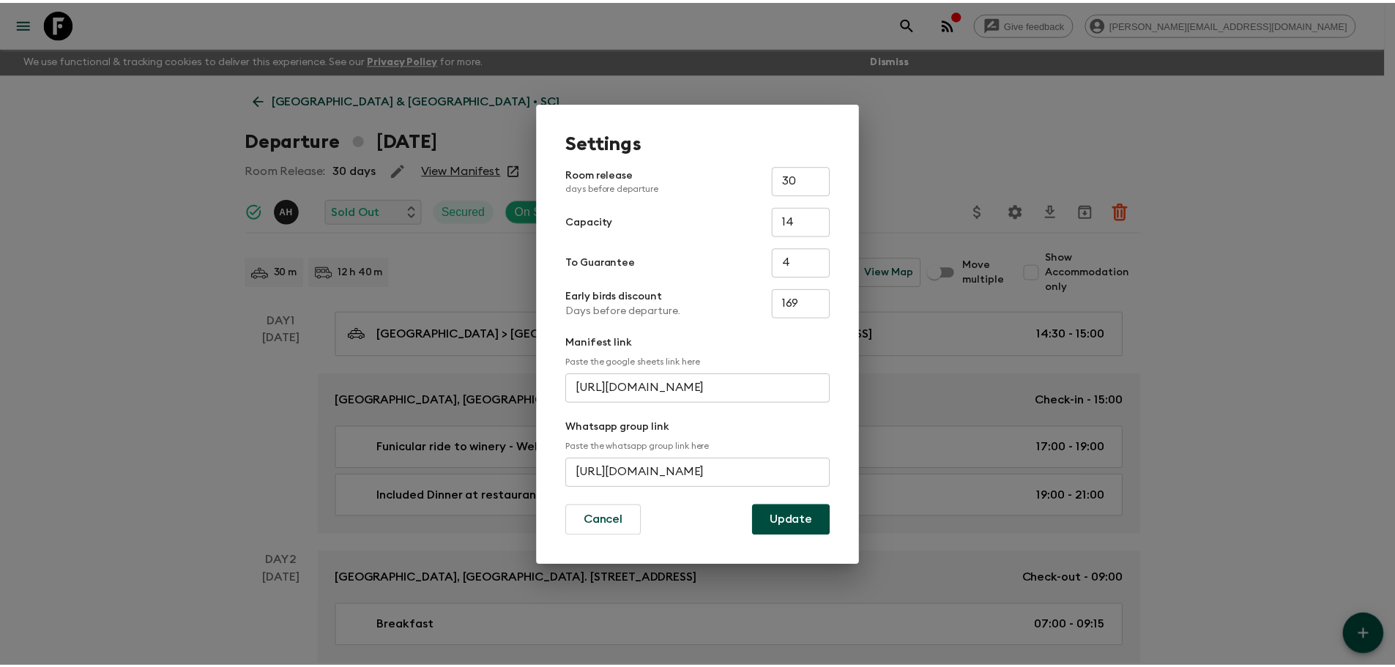
scroll to position [0, 0]
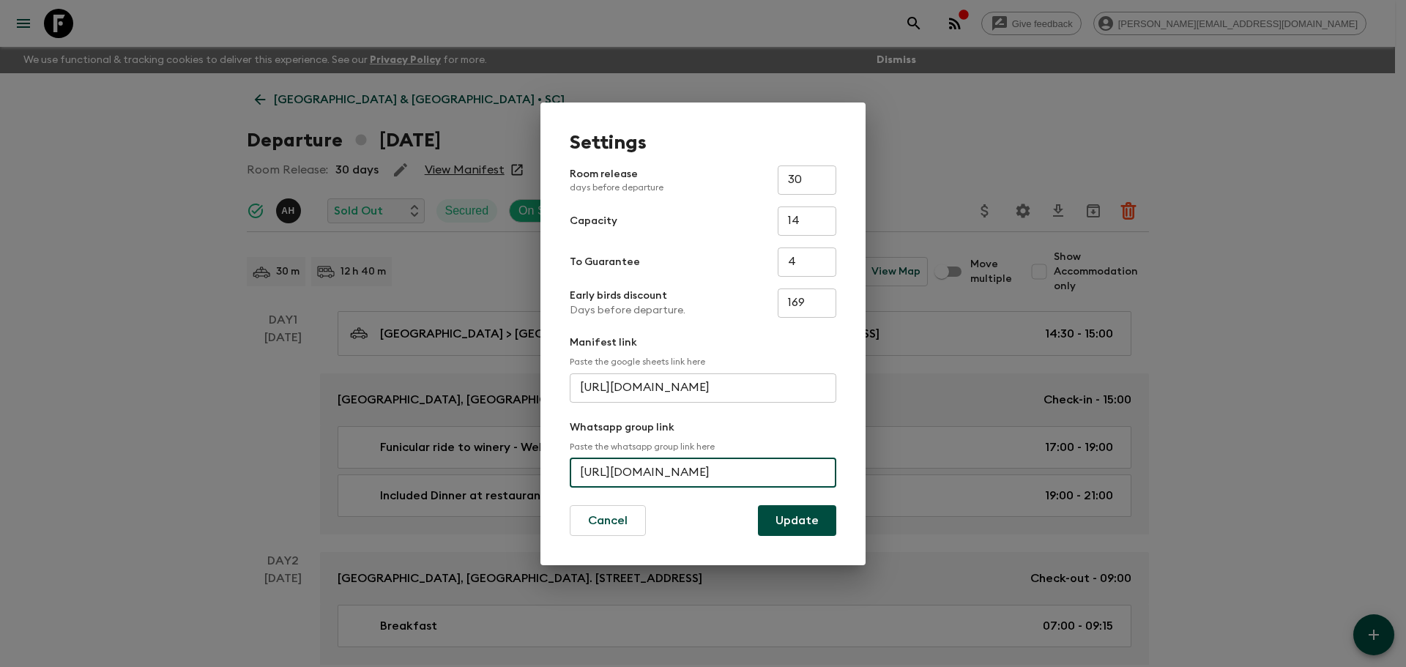
click at [1023, 108] on div "Settings Room release days before departure 30 ​ Capacity 14 ​ To Guarantee 4 ​…" at bounding box center [703, 333] width 1406 height 667
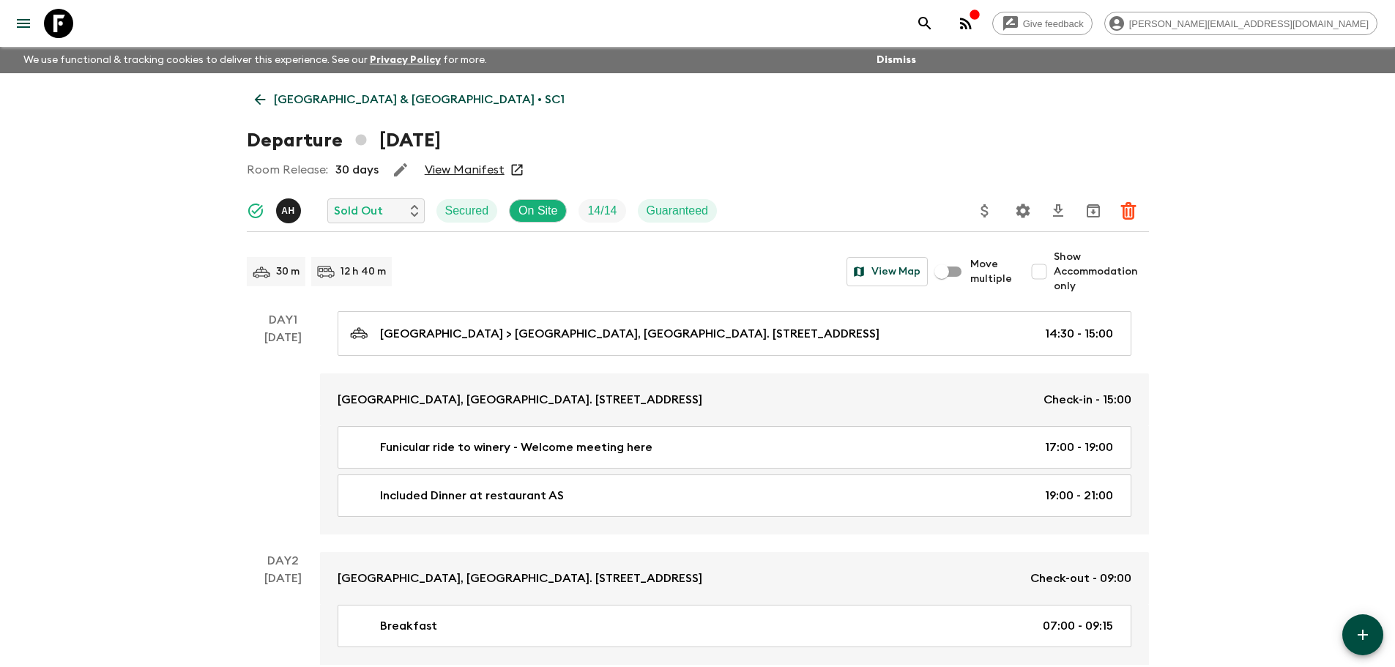
click at [322, 89] on link "[GEOGRAPHIC_DATA] & [GEOGRAPHIC_DATA] • SC1" at bounding box center [410, 99] width 326 height 29
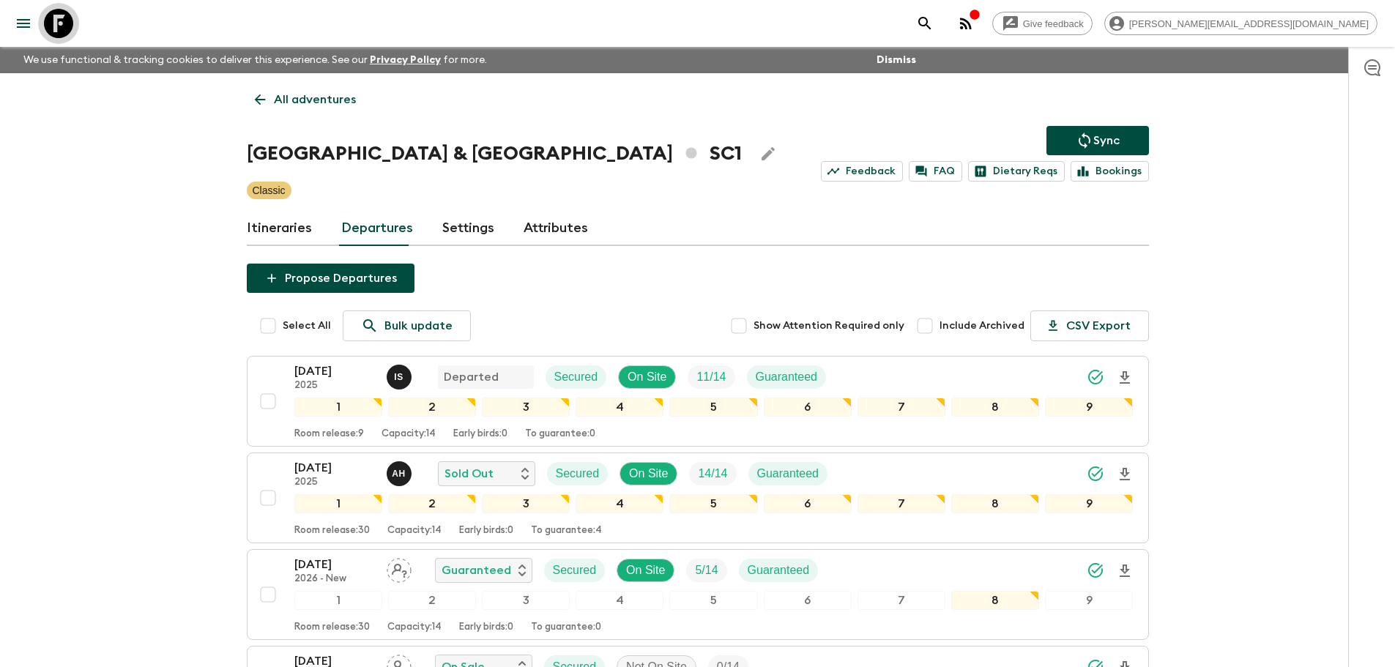
drag, startPoint x: 55, startPoint y: 23, endPoint x: 216, endPoint y: 44, distance: 162.5
click at [56, 23] on icon at bounding box center [58, 23] width 29 height 29
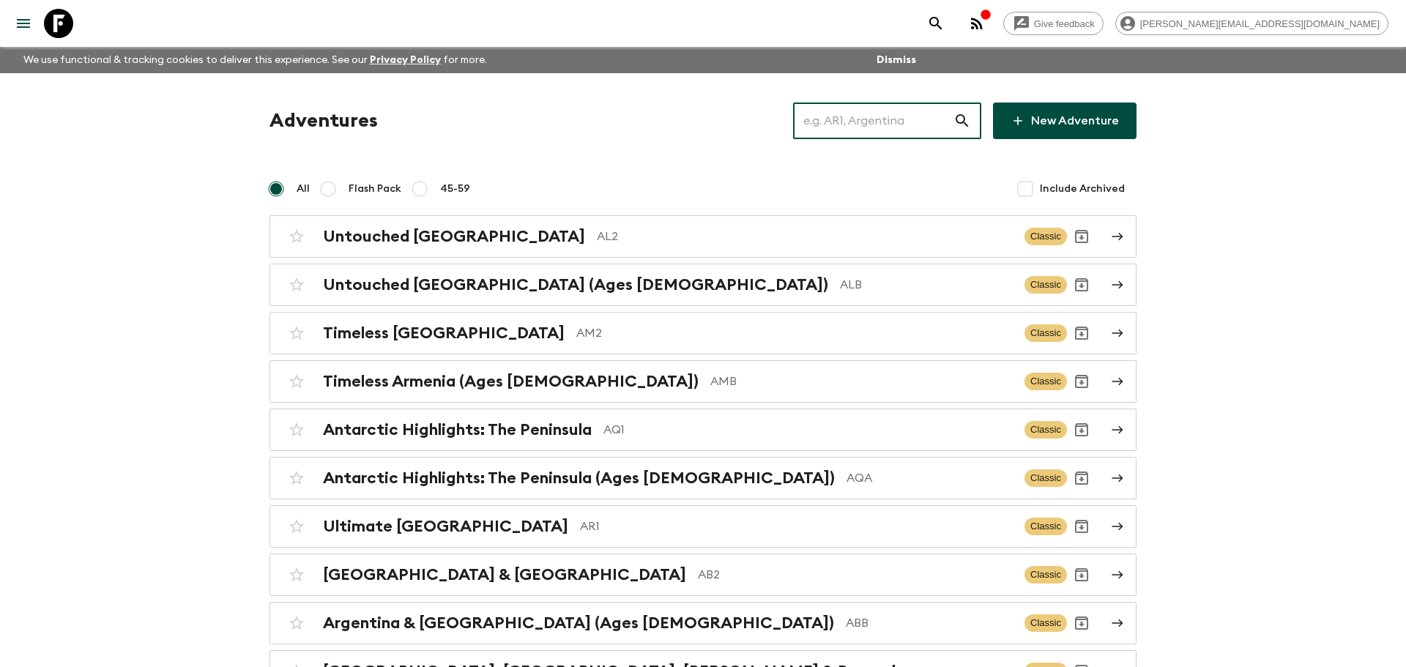
click at [830, 119] on input "text" at bounding box center [873, 120] width 160 height 41
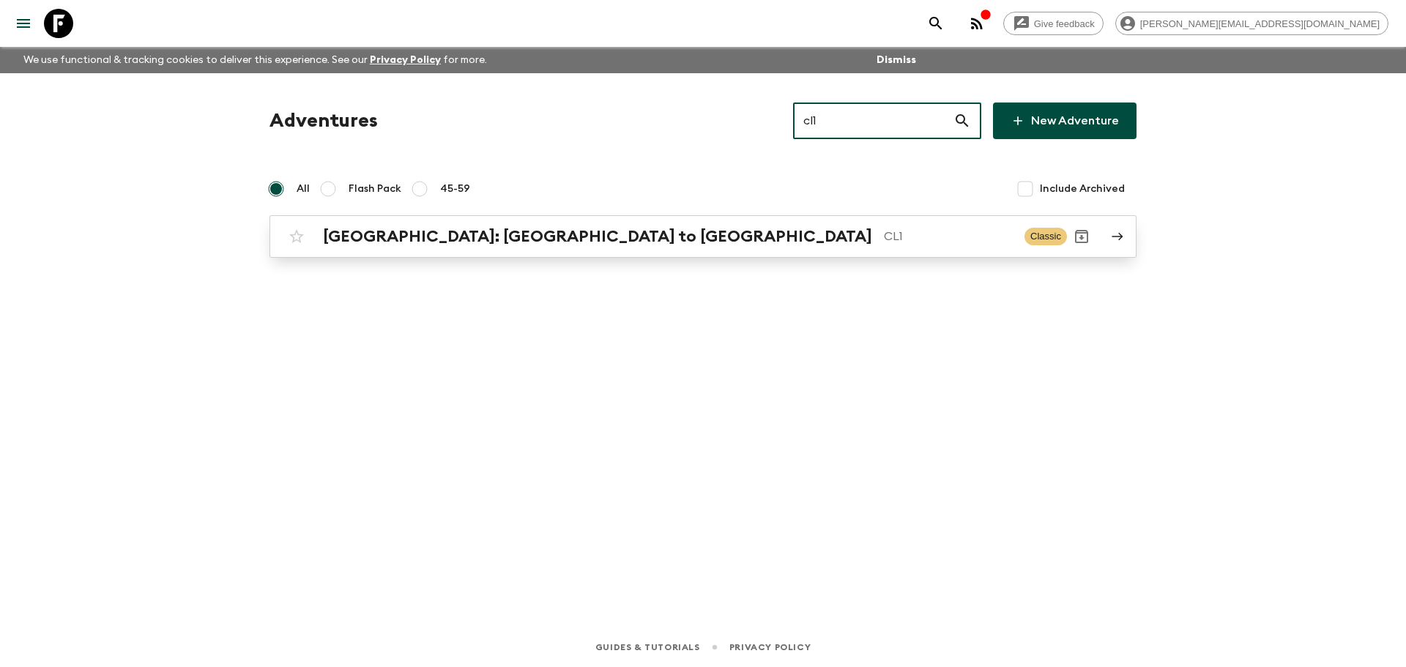
type input "cl1"
click at [779, 245] on div "[GEOGRAPHIC_DATA]: [GEOGRAPHIC_DATA] to [GEOGRAPHIC_DATA] CL1" at bounding box center [668, 236] width 690 height 19
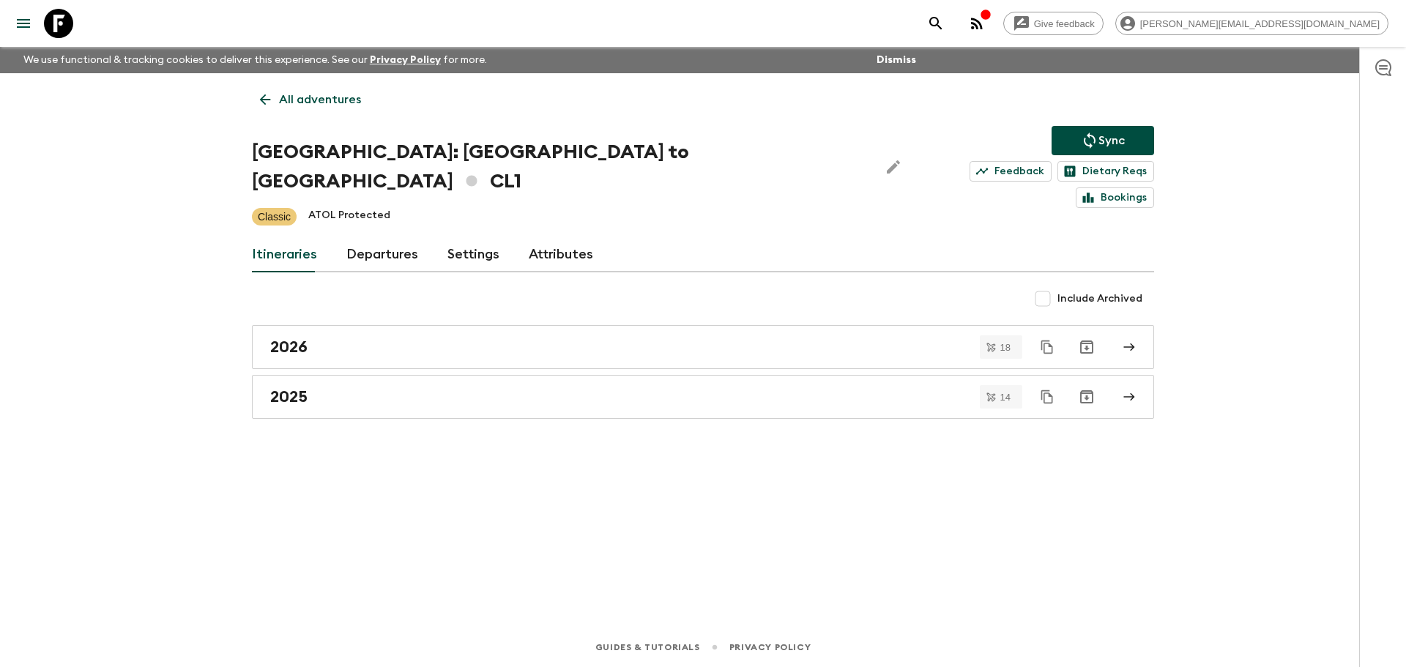
click at [406, 237] on link "Departures" at bounding box center [382, 254] width 72 height 35
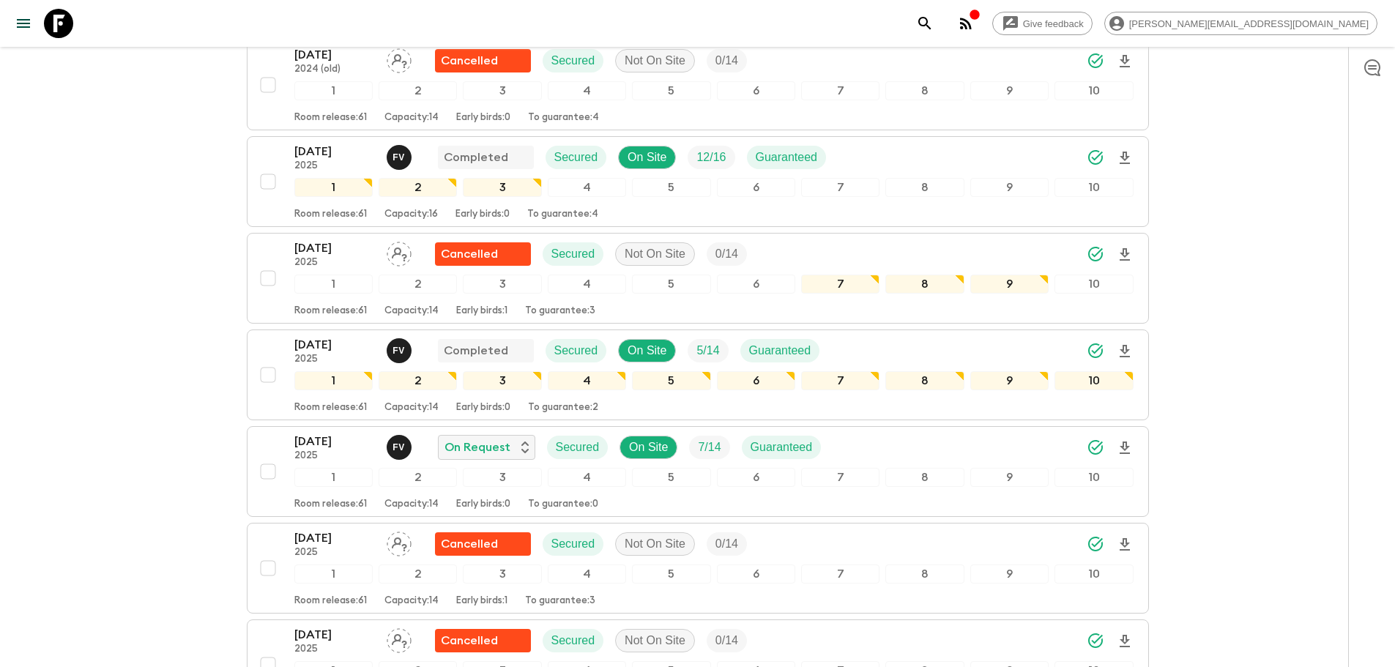
scroll to position [2656, 0]
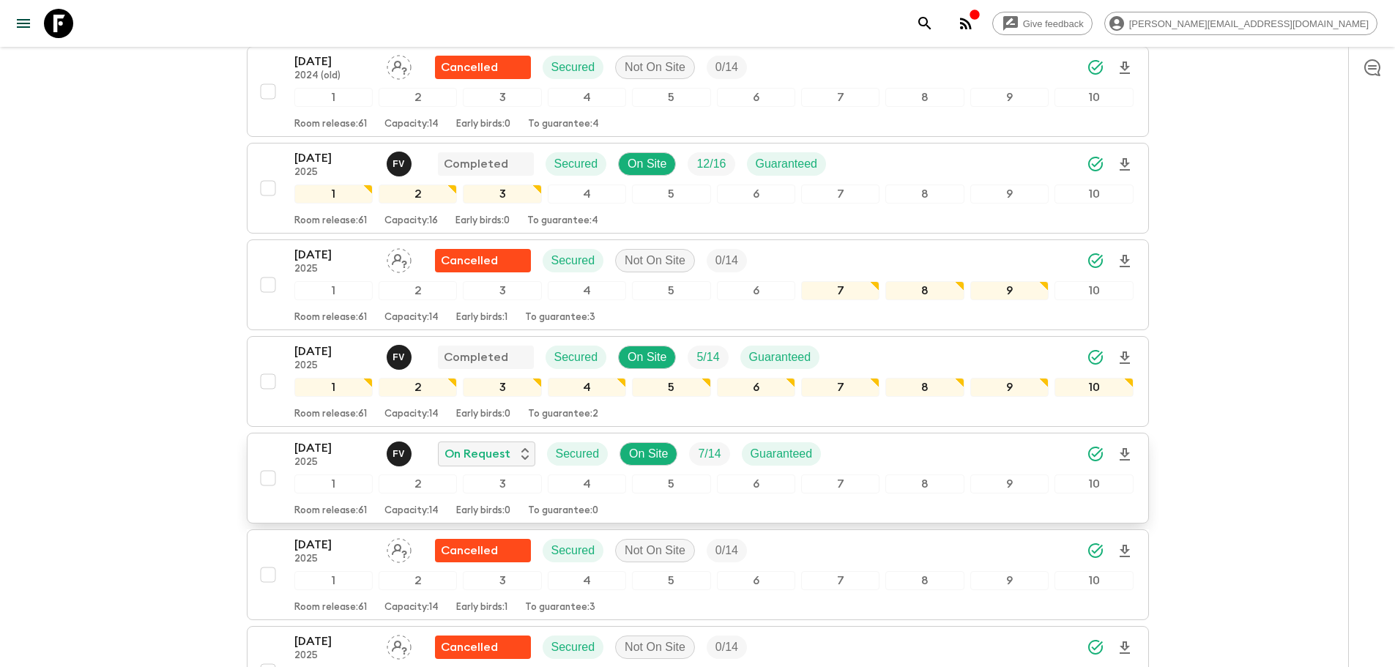
click at [901, 439] on div "[DATE] 2025 F V On Request Secured On Site 7 / 14 Guaranteed" at bounding box center [713, 453] width 839 height 29
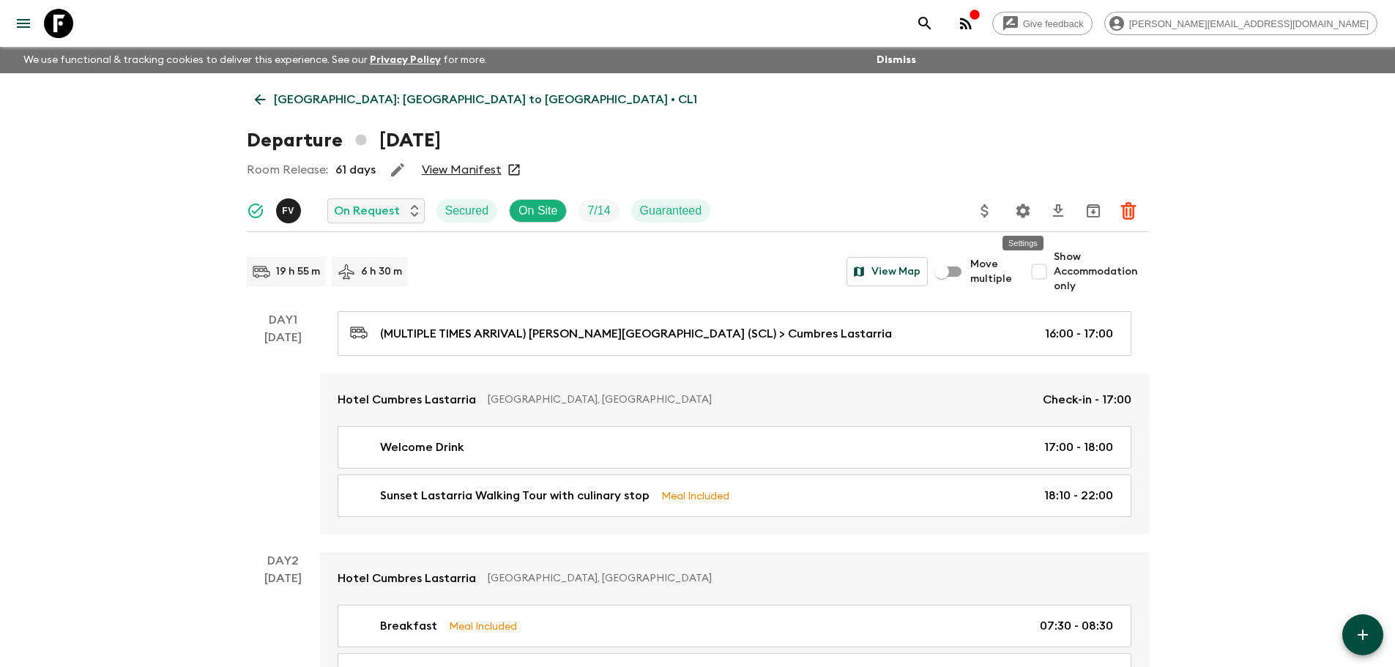
click at [1024, 209] on icon "Settings" at bounding box center [1023, 211] width 18 height 18
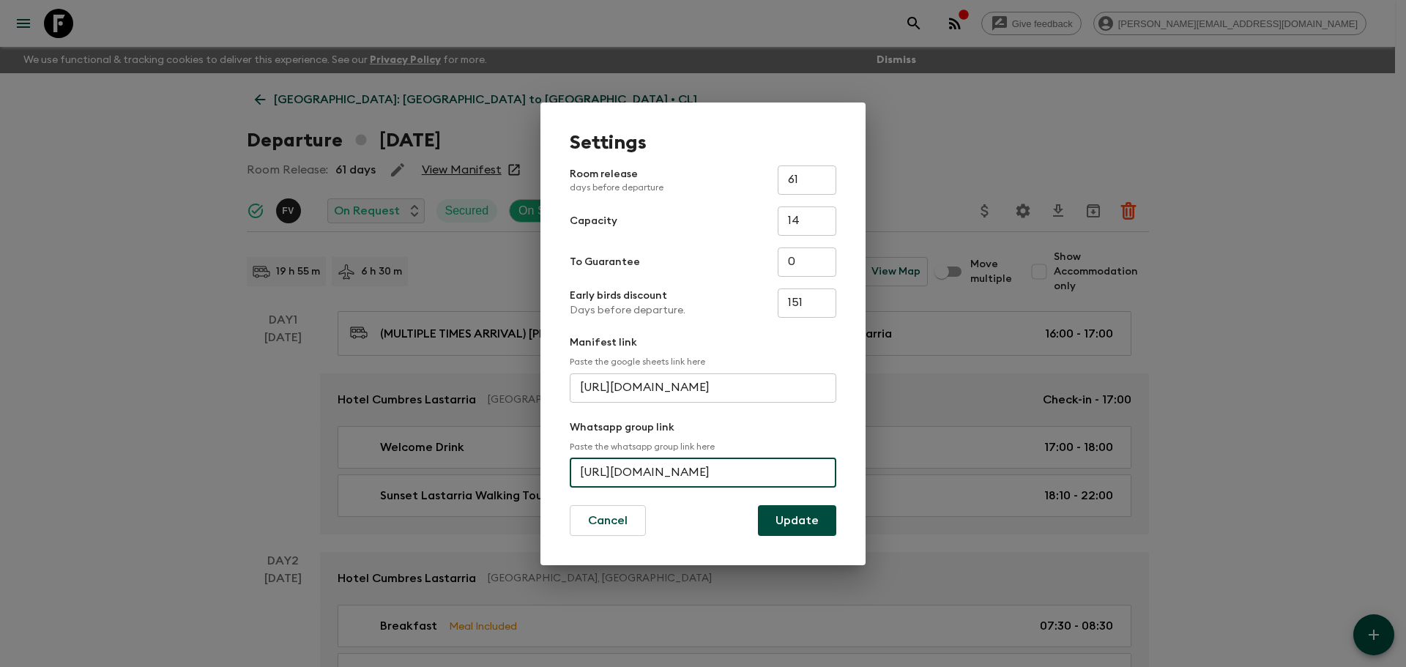
scroll to position [0, 67]
drag, startPoint x: 583, startPoint y: 475, endPoint x: 890, endPoint y: 467, distance: 307.7
click at [890, 467] on div "Settings Room release days before departure 61 ​ Capacity 14 ​ To Guarantee 0 ​…" at bounding box center [703, 333] width 1406 height 667
drag, startPoint x: 64, startPoint y: 20, endPoint x: 52, endPoint y: 22, distance: 12.6
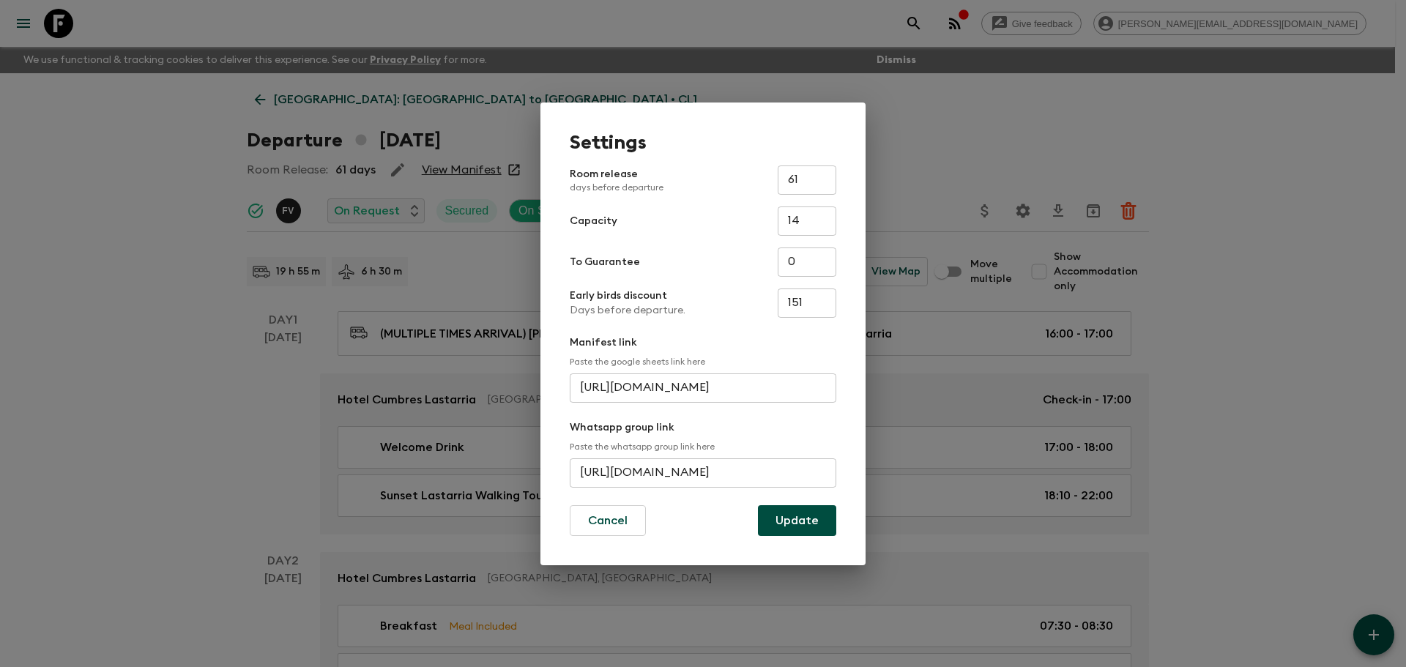
click at [64, 20] on div "Settings Room release days before departure 61 ​ Capacity 14 ​ To Guarantee 0 ​…" at bounding box center [703, 333] width 1406 height 667
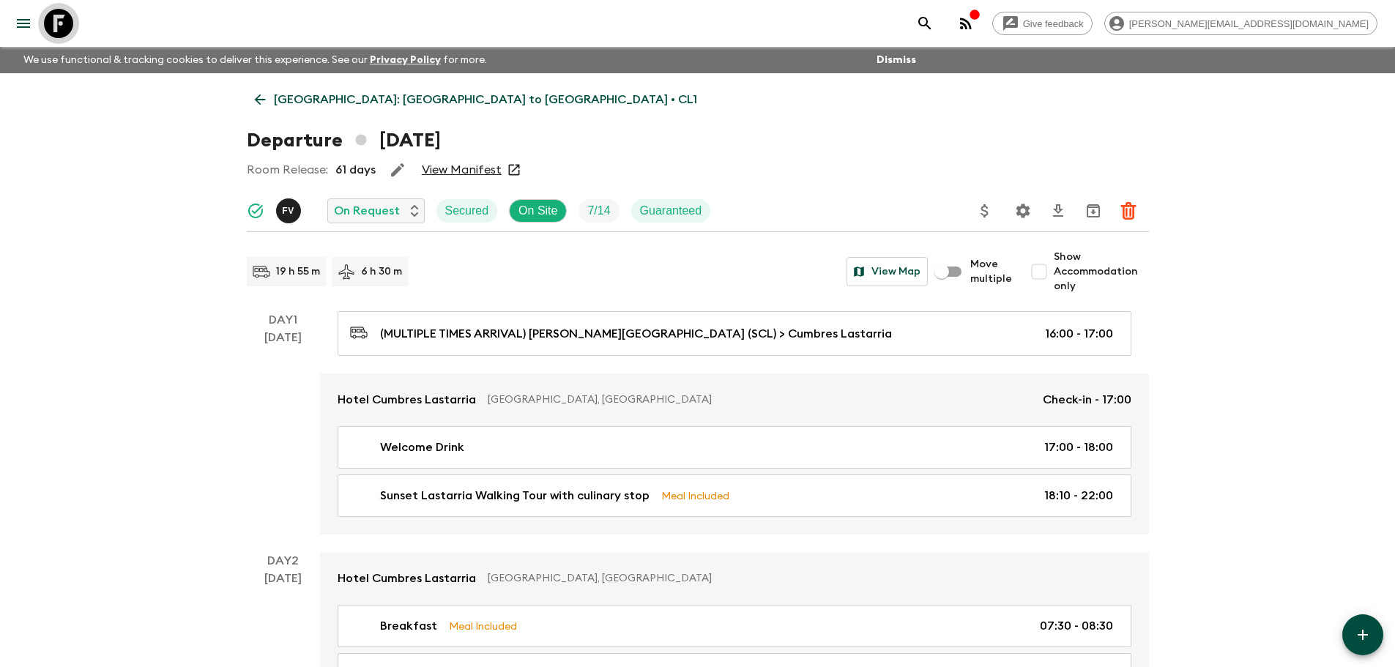
click at [50, 23] on icon at bounding box center [58, 23] width 29 height 29
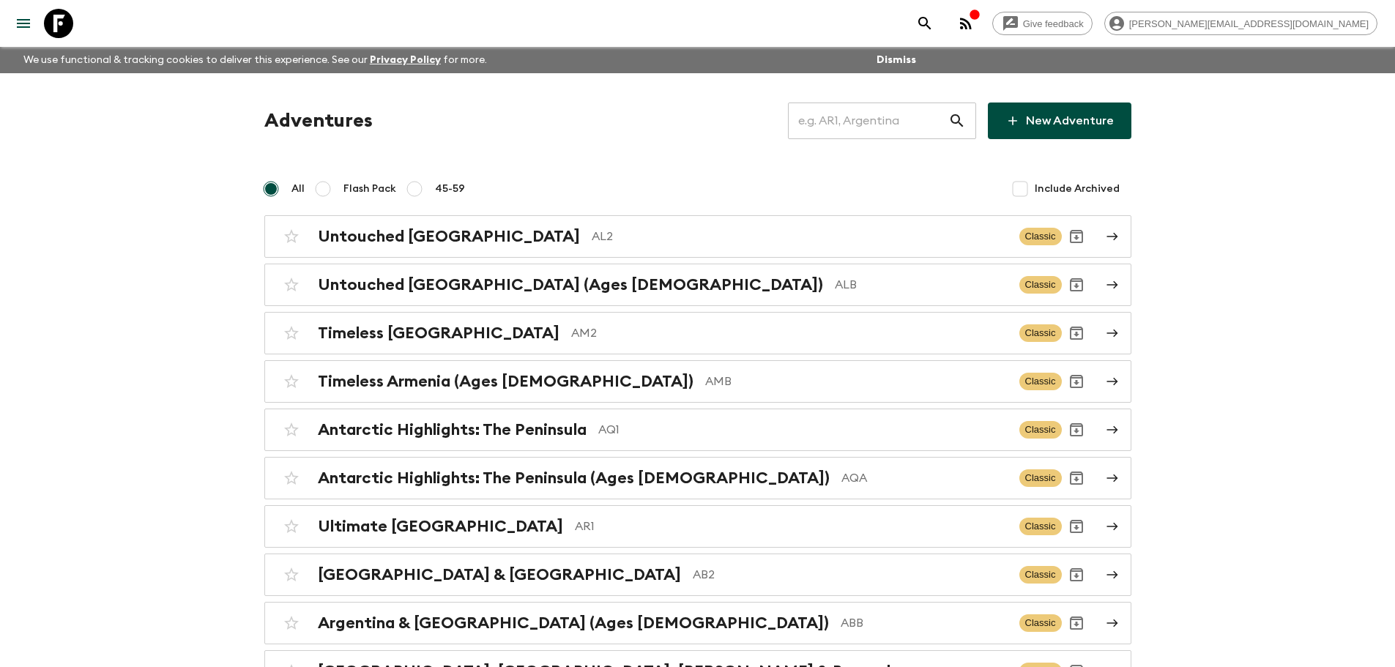
click at [841, 126] on input "text" at bounding box center [868, 120] width 160 height 41
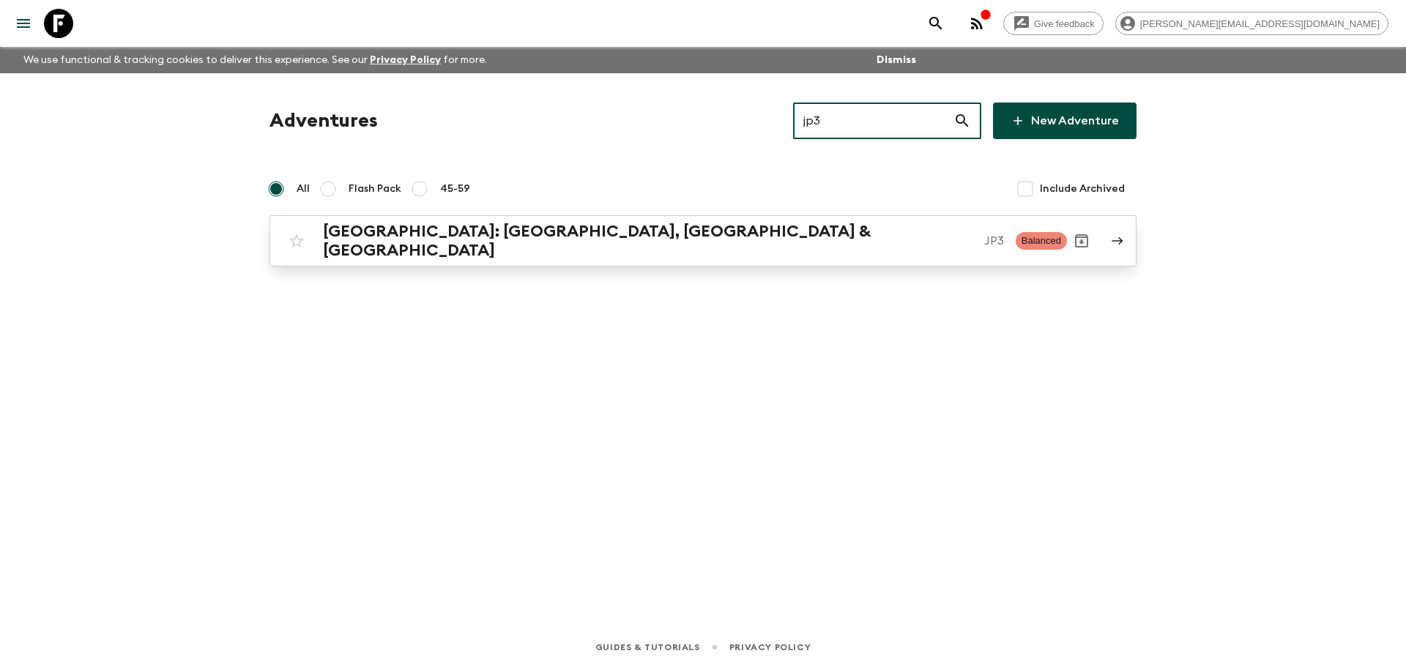
type input "jp3"
click at [984, 240] on p "JP3" at bounding box center [994, 241] width 20 height 18
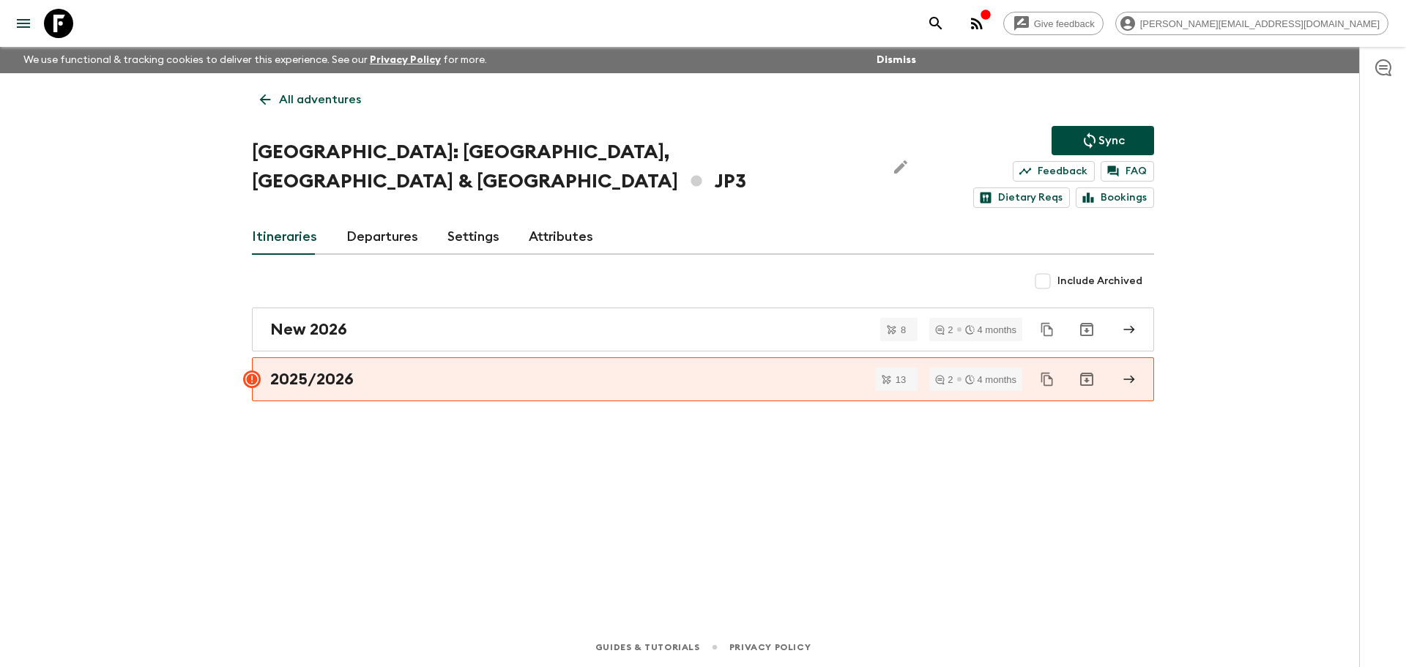
click at [384, 220] on link "Departures" at bounding box center [382, 237] width 72 height 35
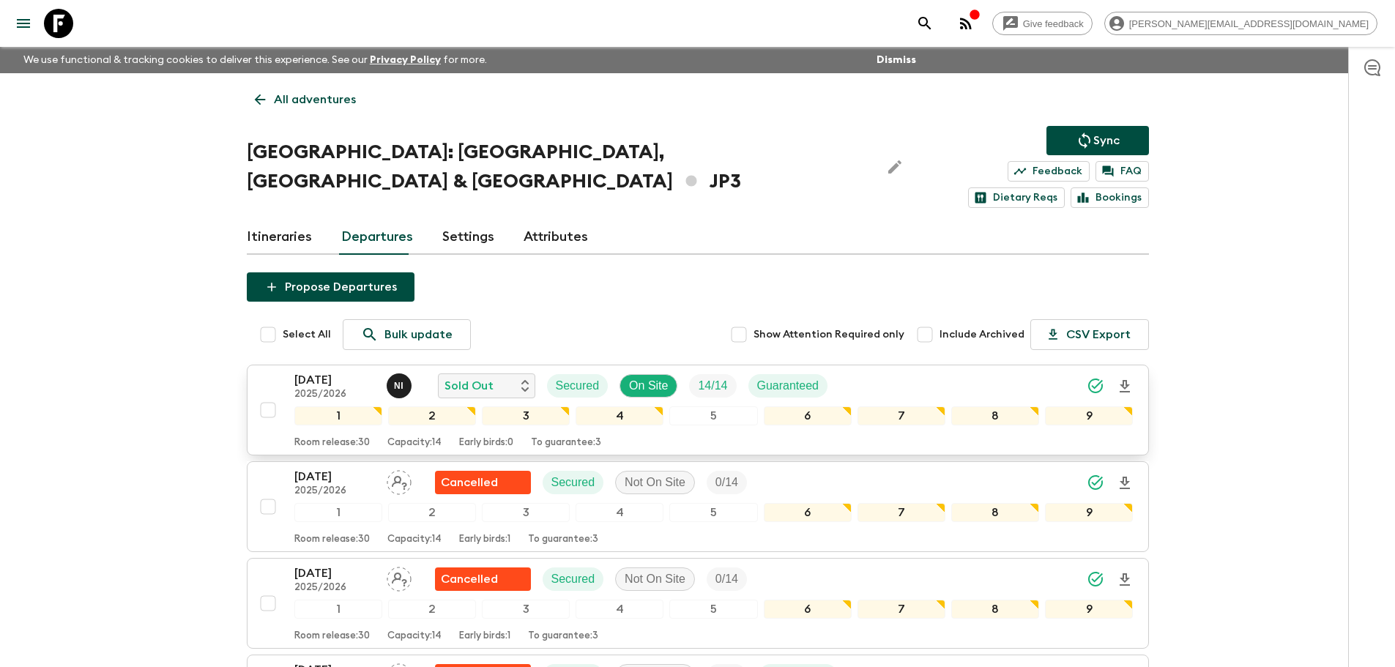
click at [866, 371] on div "[DATE] 2025/2026 N I Sold Out Secured On Site 14 / 14 Guaranteed" at bounding box center [713, 385] width 839 height 29
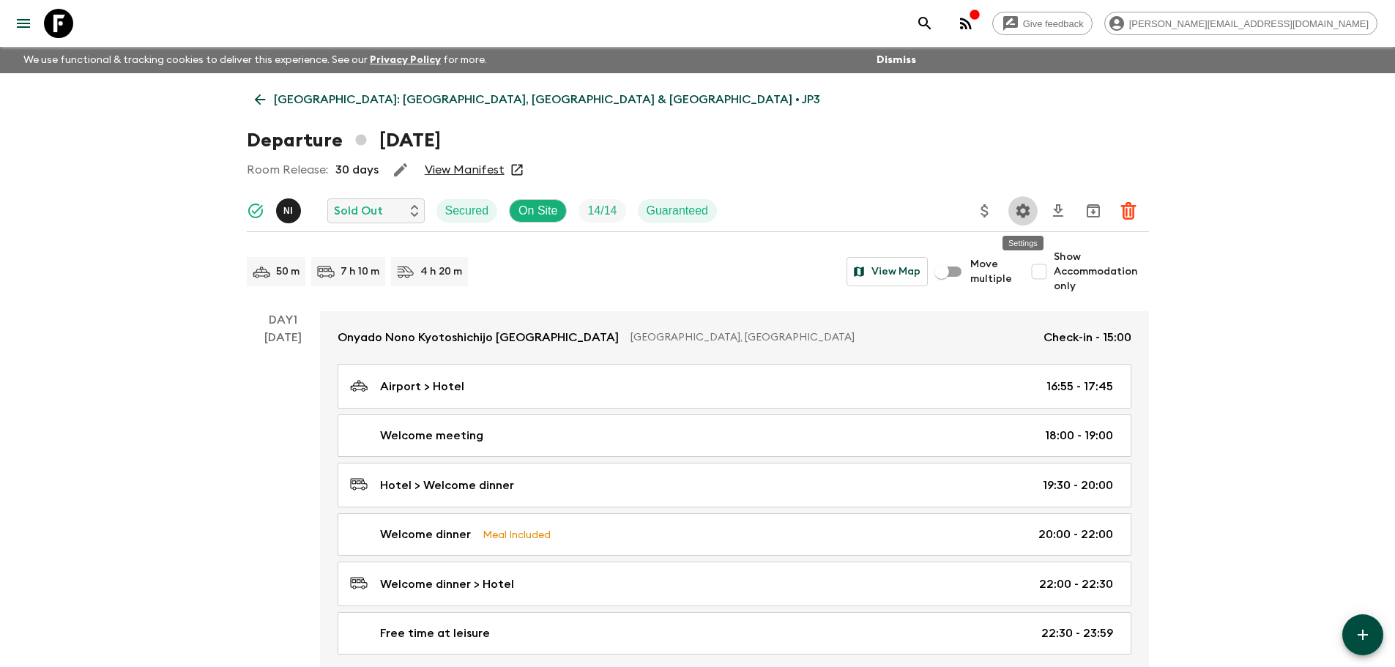
click at [1027, 215] on icon "Settings" at bounding box center [1023, 211] width 14 height 14
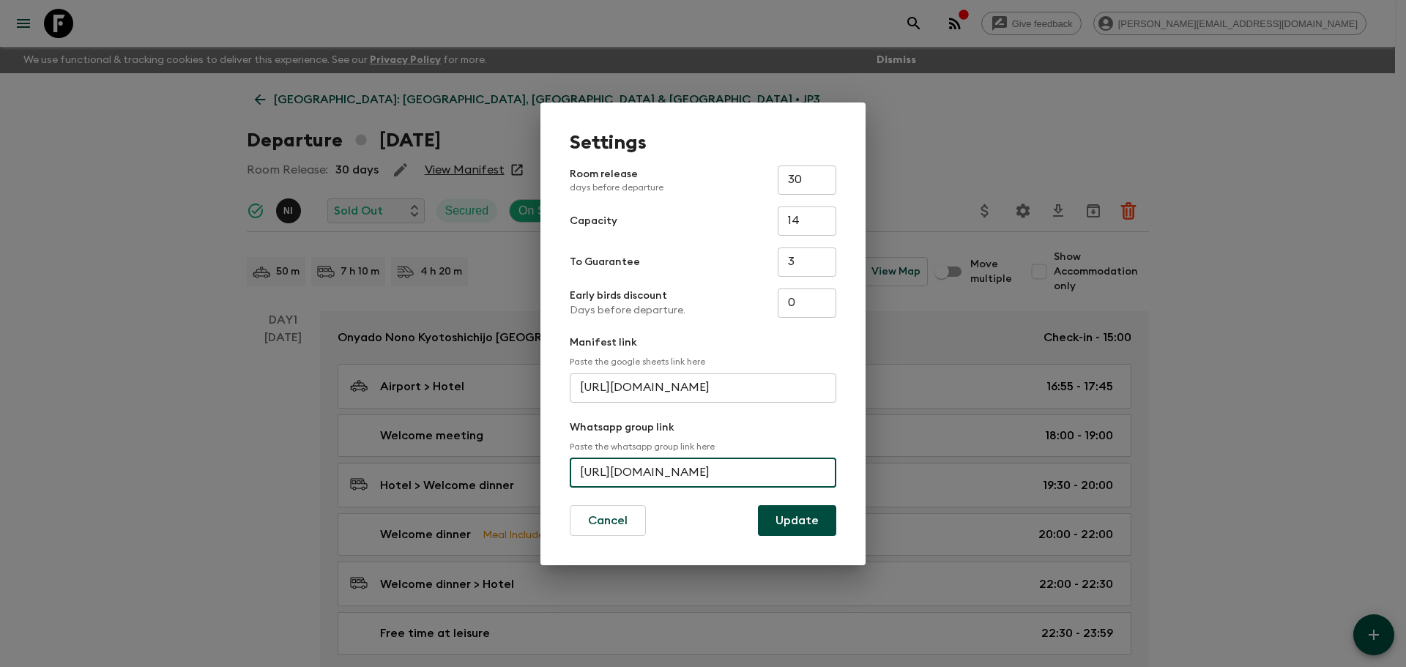
scroll to position [0, 53]
drag, startPoint x: 581, startPoint y: 474, endPoint x: 948, endPoint y: 458, distance: 367.2
click at [948, 458] on div "Settings Room release days before departure 30 ​ Capacity 14 ​ To Guarantee 3 ​…" at bounding box center [703, 333] width 1406 height 667
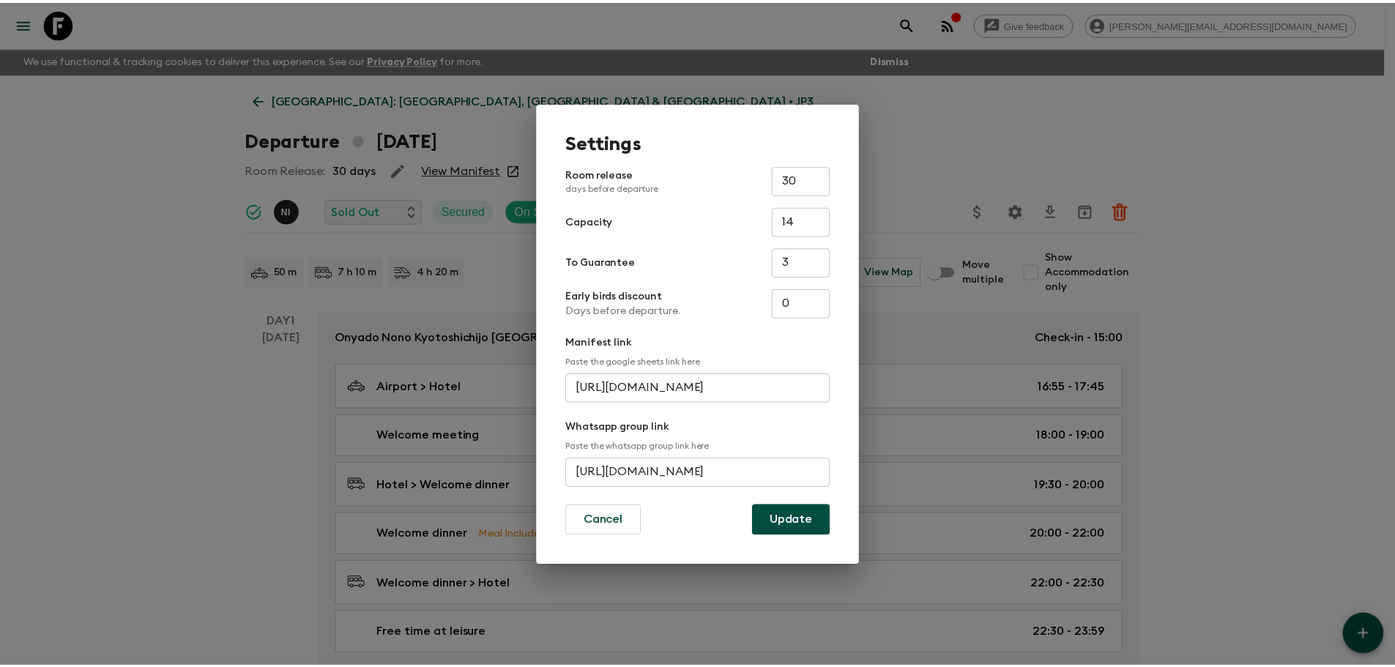
scroll to position [0, 0]
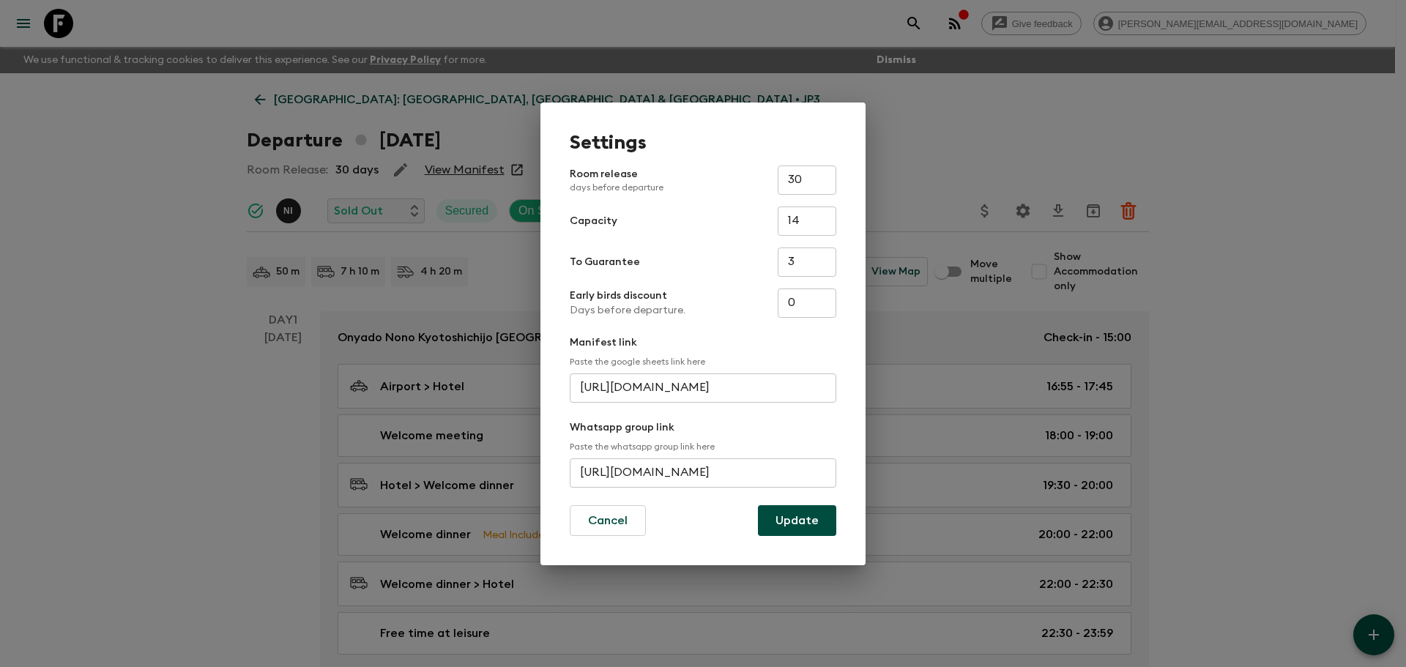
drag, startPoint x: 154, startPoint y: 145, endPoint x: 92, endPoint y: 37, distance: 124.6
click at [154, 144] on div "Settings Room release days before departure 30 ​ Capacity 14 ​ To Guarantee 3 ​…" at bounding box center [703, 333] width 1406 height 667
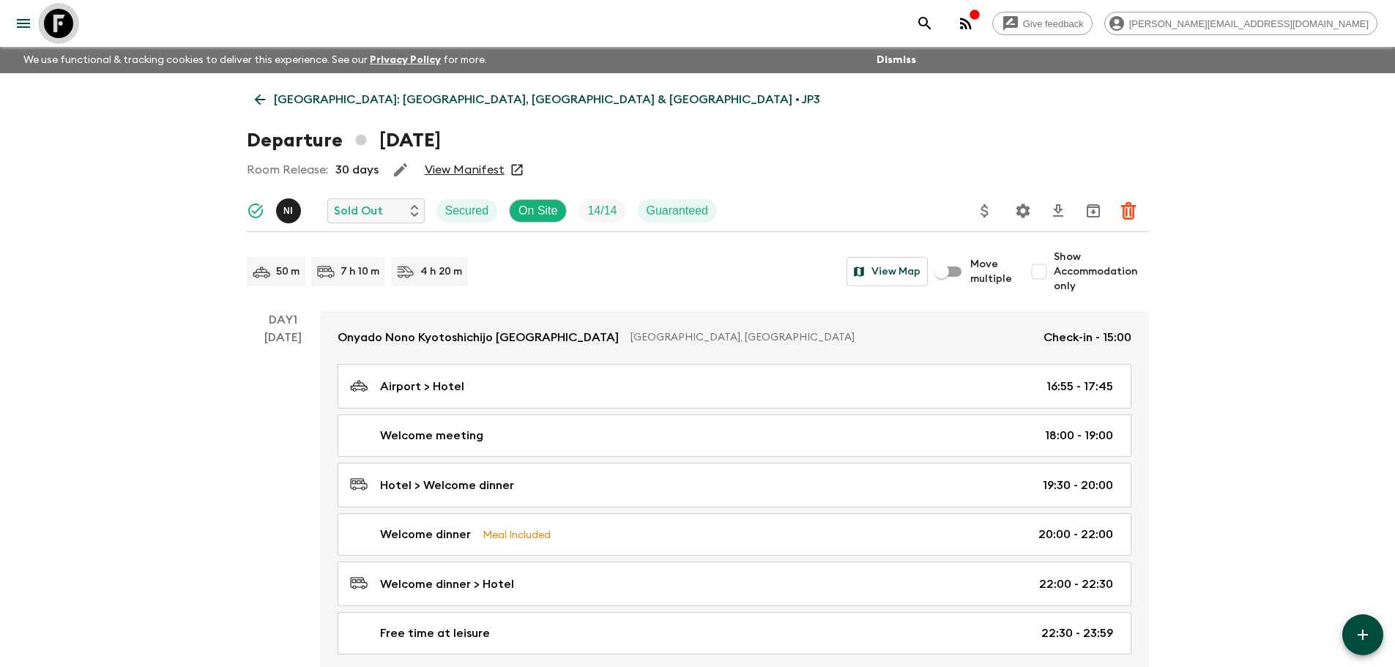
drag, startPoint x: 65, startPoint y: 27, endPoint x: 172, endPoint y: 51, distance: 109.5
click at [65, 27] on icon at bounding box center [58, 23] width 29 height 29
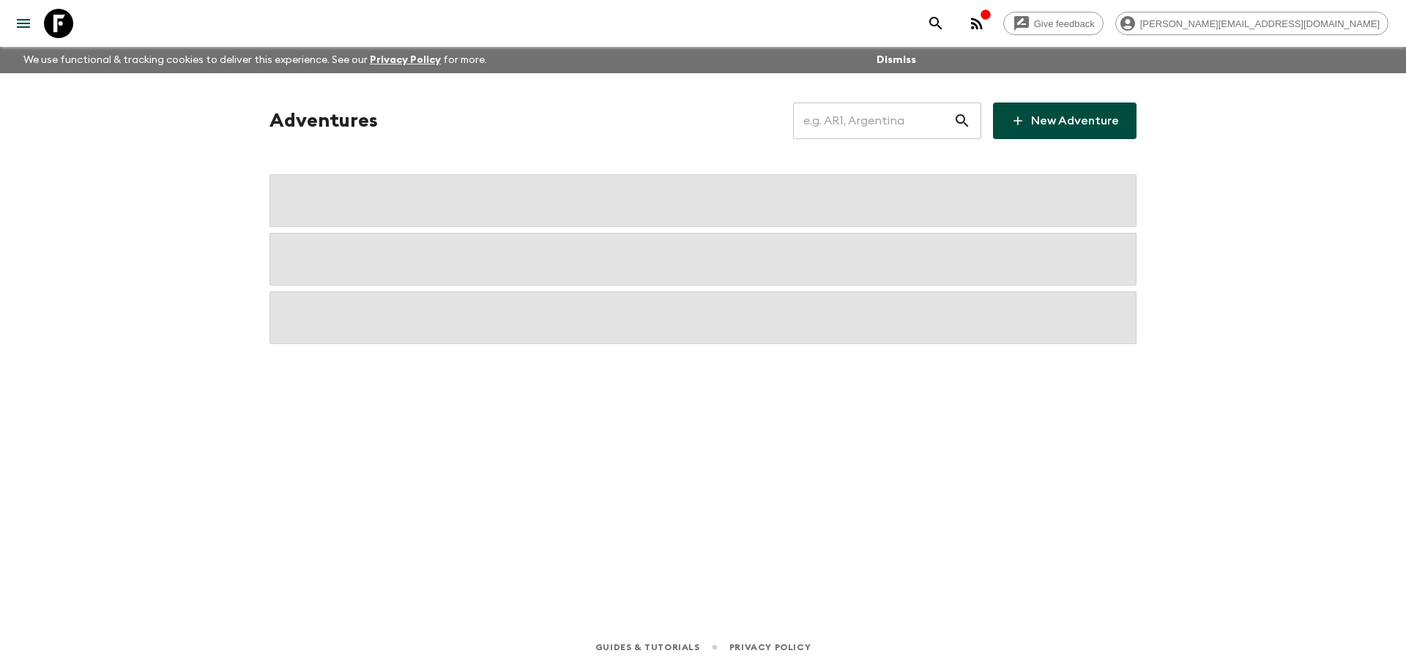
click at [844, 116] on input "text" at bounding box center [873, 120] width 160 height 41
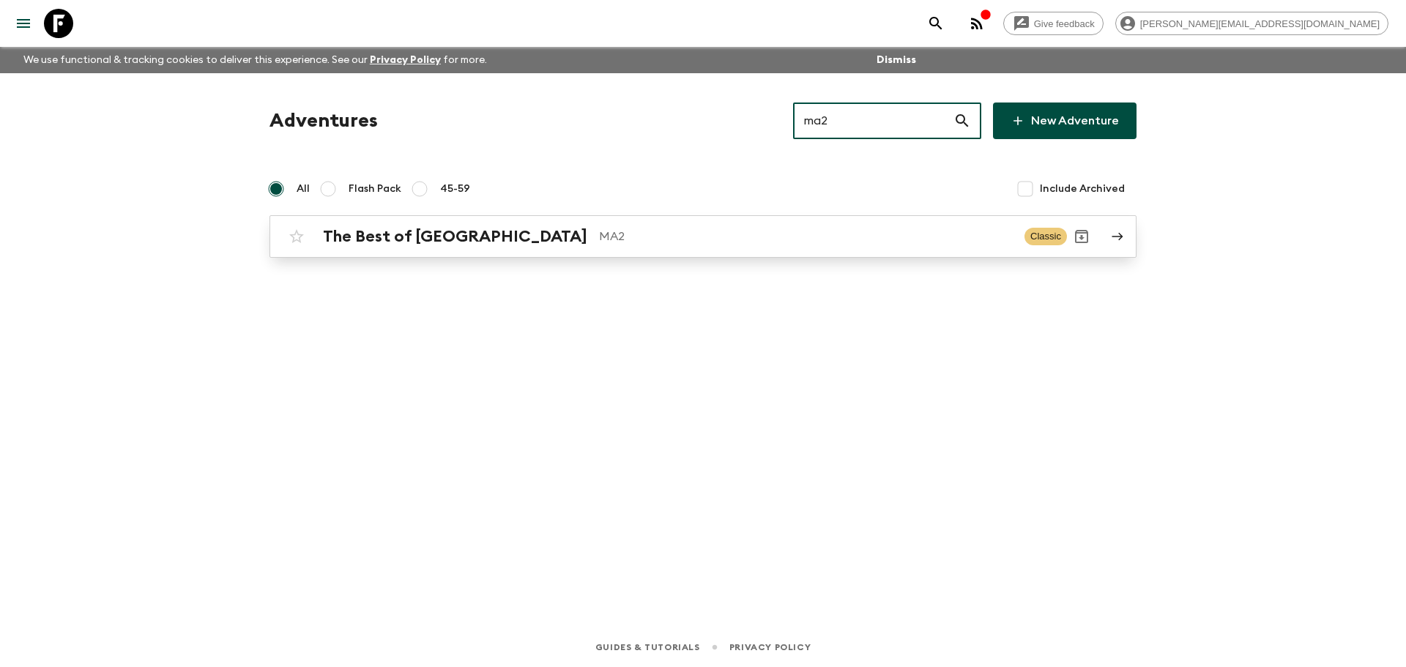
type input "ma2"
click at [599, 235] on p "MA2" at bounding box center [806, 237] width 414 height 18
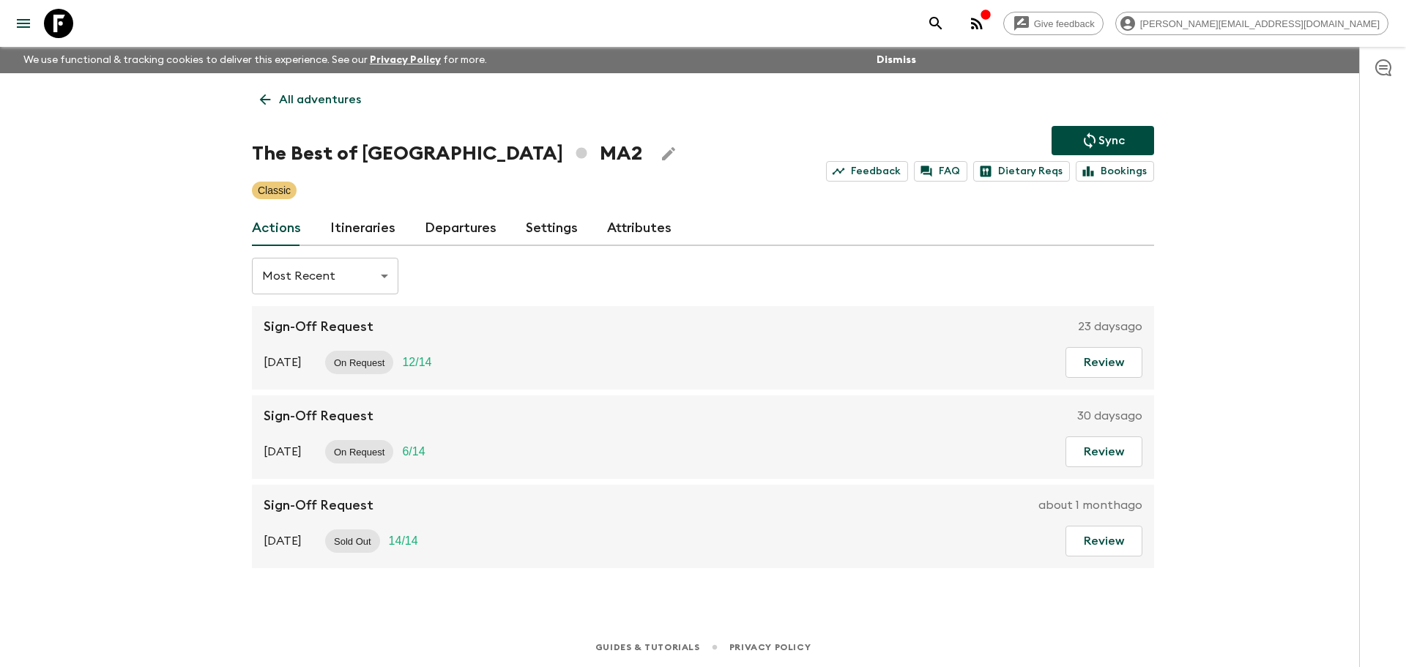
click at [336, 230] on link "Itineraries" at bounding box center [362, 228] width 65 height 35
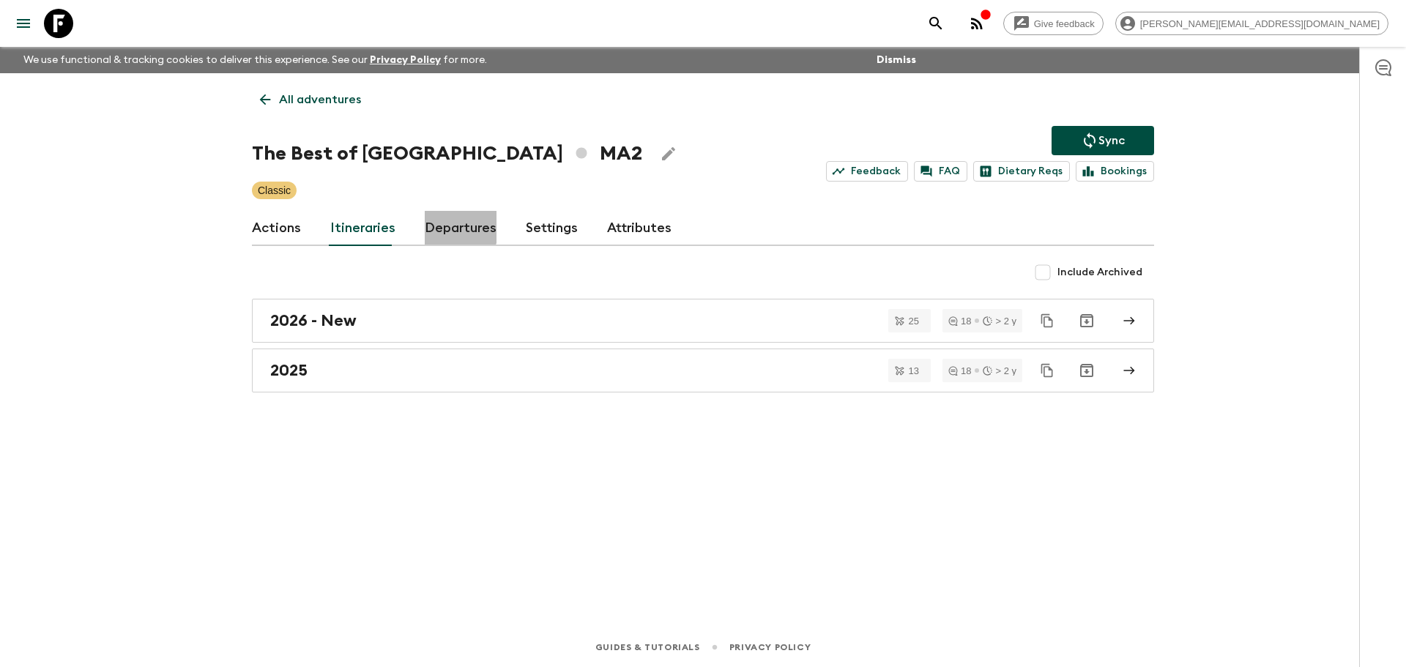
click at [446, 226] on link "Departures" at bounding box center [461, 228] width 72 height 35
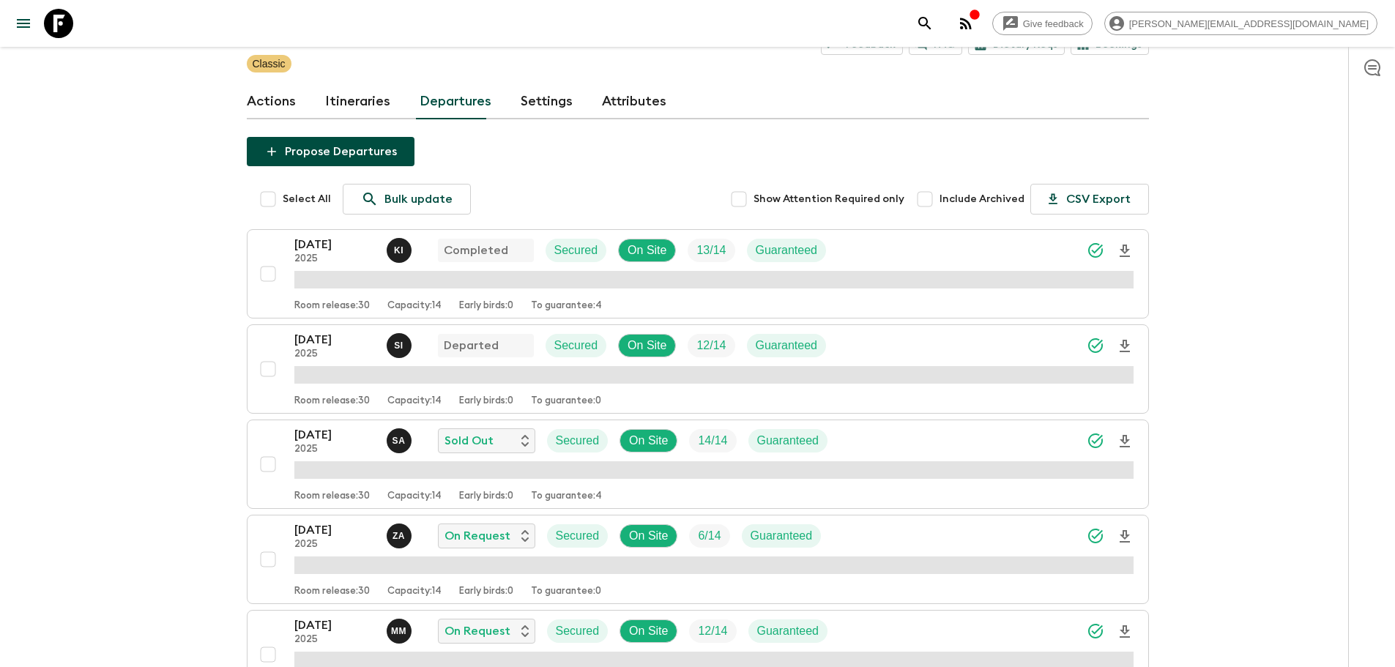
scroll to position [117, 0]
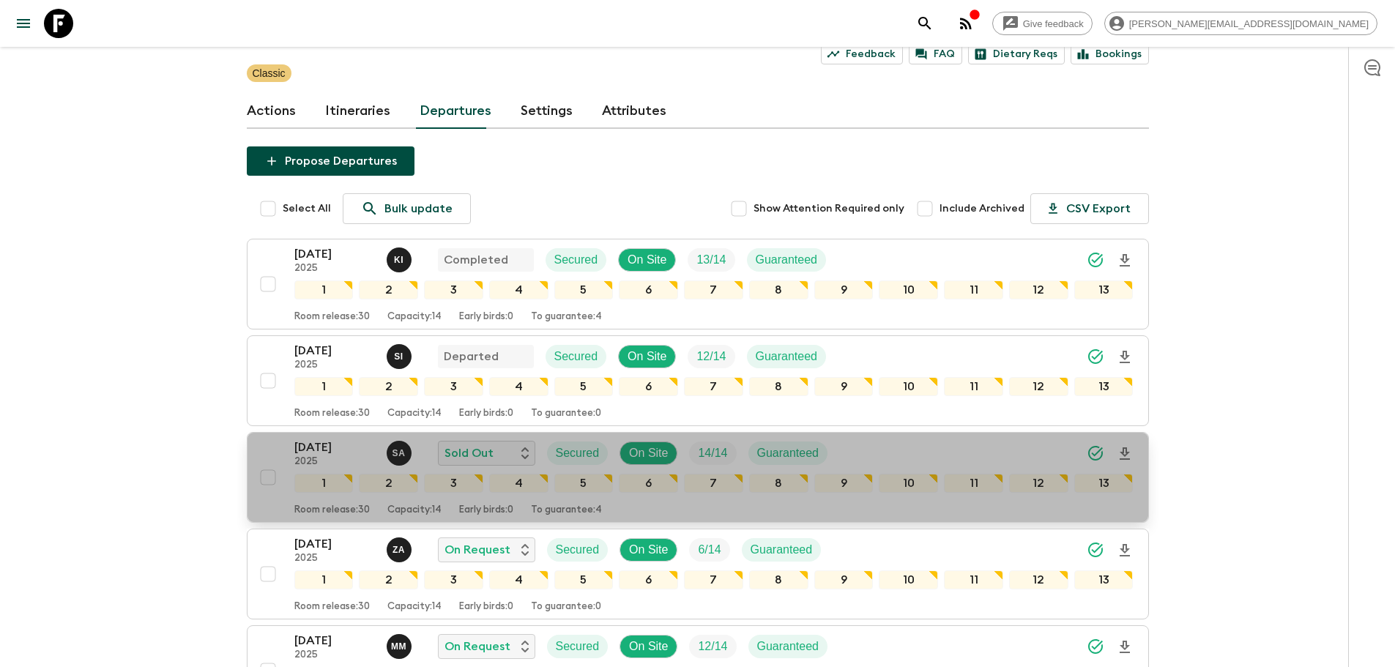
click at [867, 447] on div "[DATE] 2025 S A Sold Out Secured On Site 14 / 14 Guaranteed" at bounding box center [713, 453] width 839 height 29
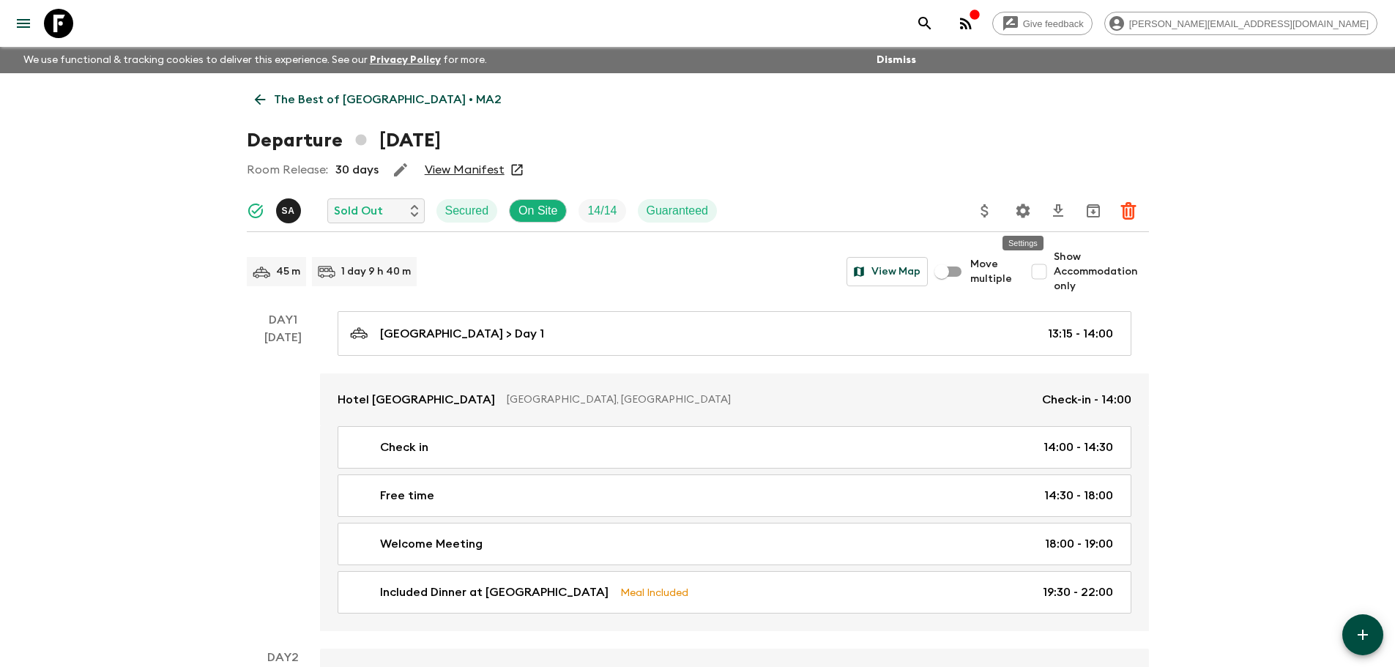
click at [1020, 207] on icon "Settings" at bounding box center [1023, 211] width 14 height 14
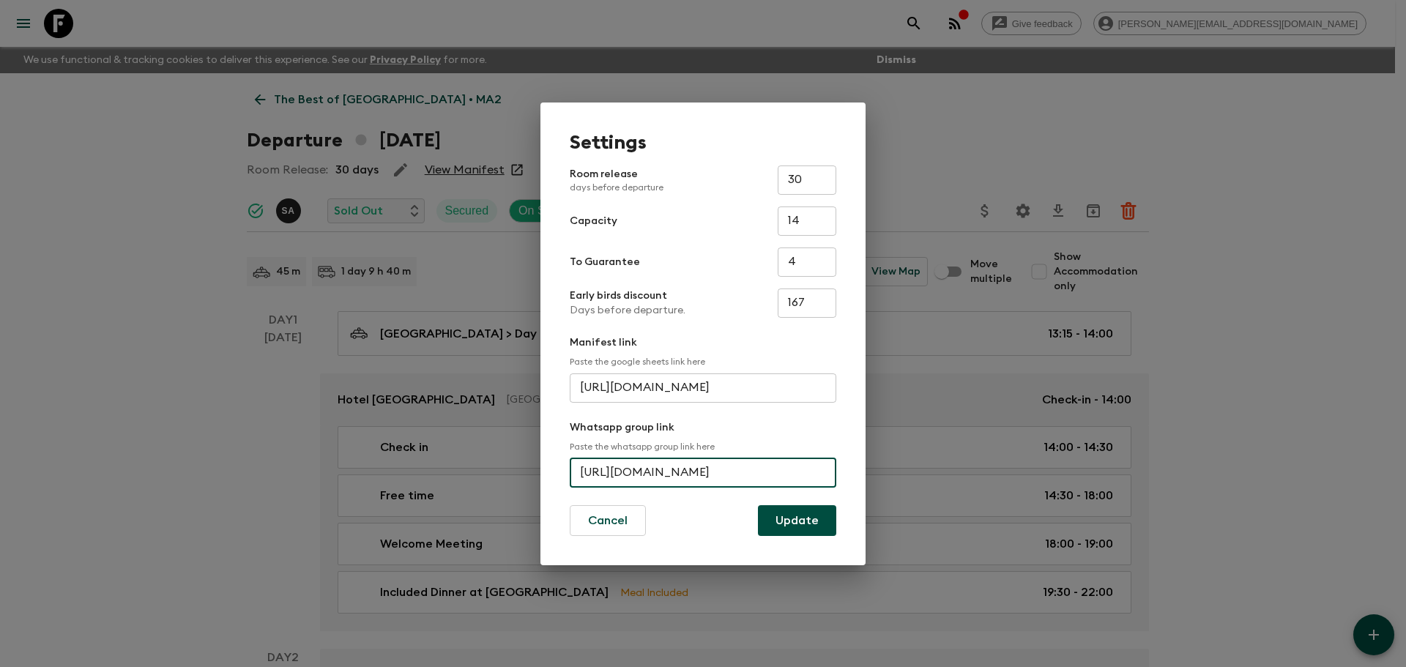
scroll to position [0, 53]
drag, startPoint x: 583, startPoint y: 474, endPoint x: 902, endPoint y: 475, distance: 319.3
click at [902, 475] on div "Settings Room release days before departure 30 ​ Capacity 14 ​ To Guarantee 4 ​…" at bounding box center [703, 333] width 1406 height 667
